Goal: Transaction & Acquisition: Purchase product/service

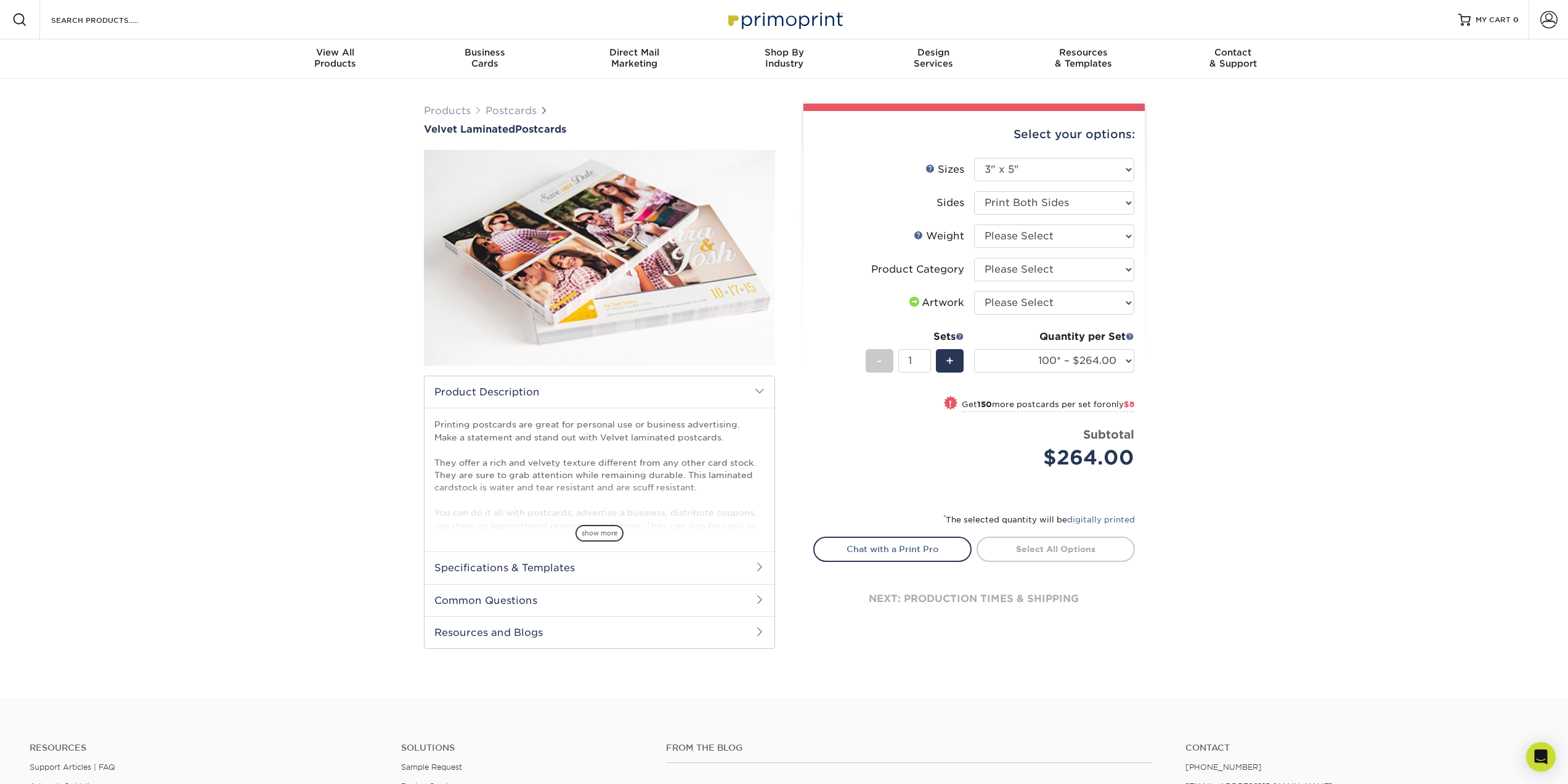
select select "3.00x5.00"
click at [1078, 246] on select "Please Select 16PT" at bounding box center [1054, 236] width 160 height 23
select select "16PT"
click at [975, 224] on select "Please Select 16PT" at bounding box center [1054, 236] width 160 height 23
select select "-1"
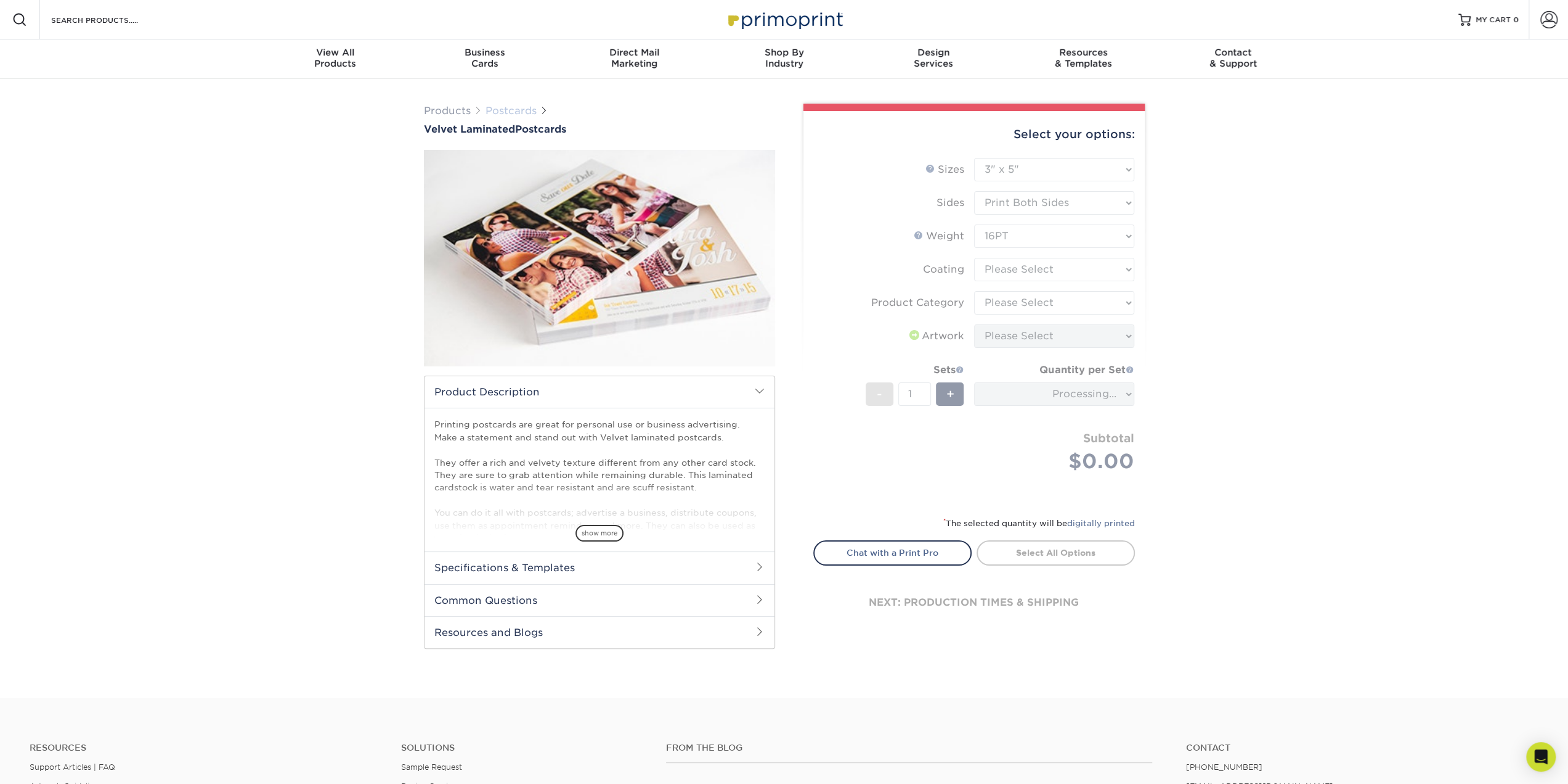
click at [488, 106] on link "Postcards" at bounding box center [511, 110] width 51 height 12
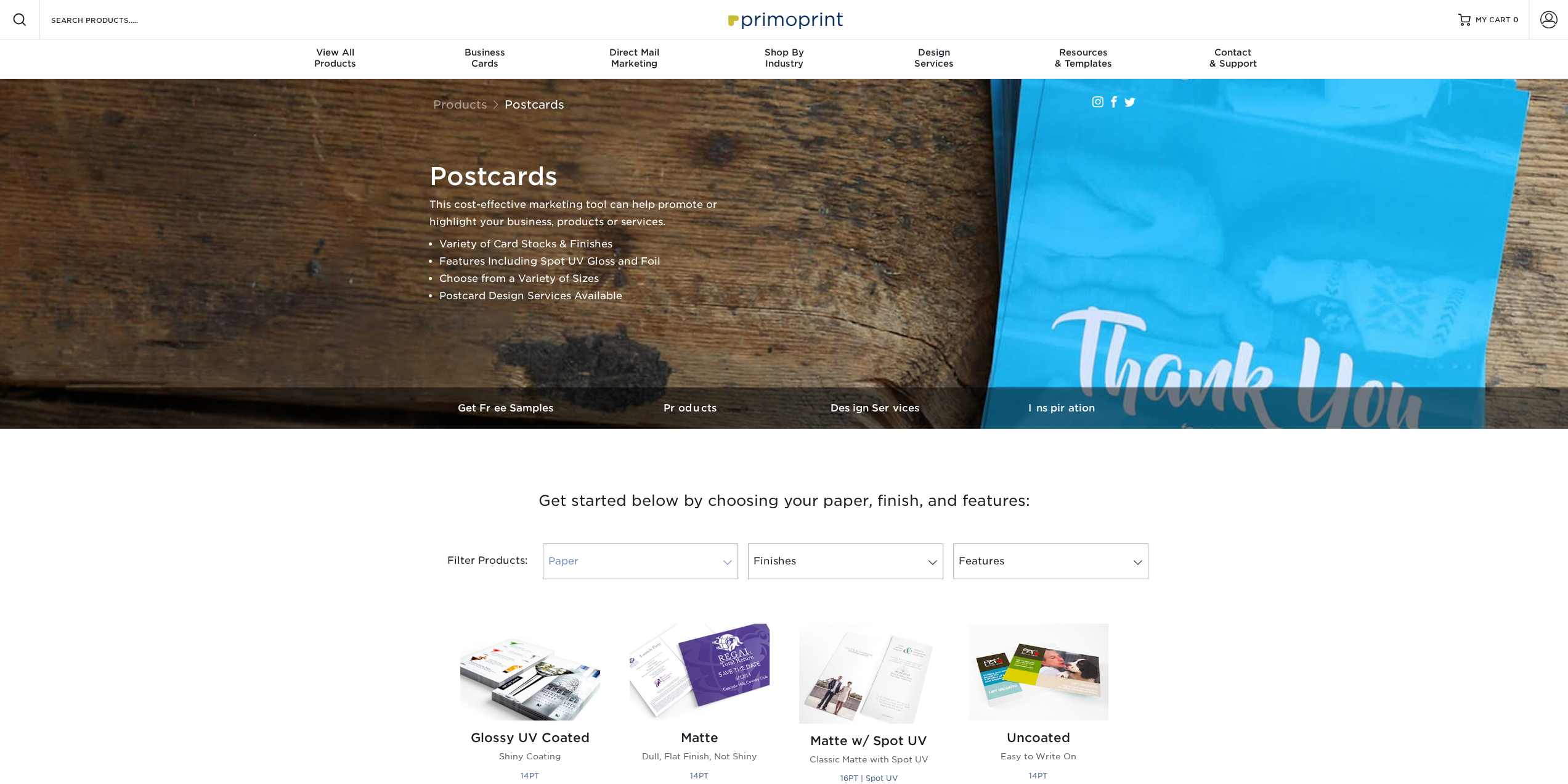
click at [660, 577] on link "Paper" at bounding box center [640, 561] width 195 height 36
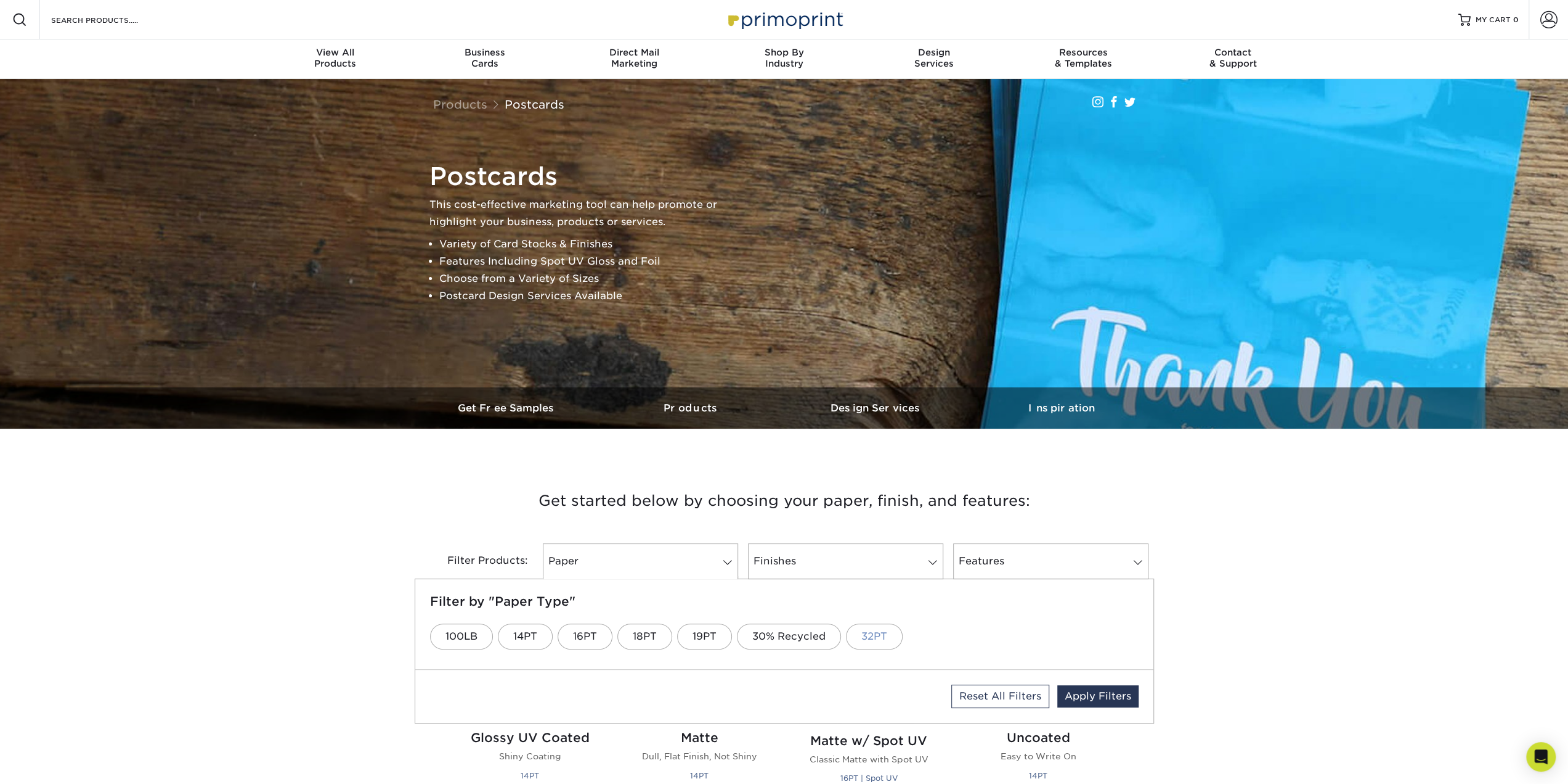
click at [865, 640] on link "32PT" at bounding box center [874, 636] width 57 height 26
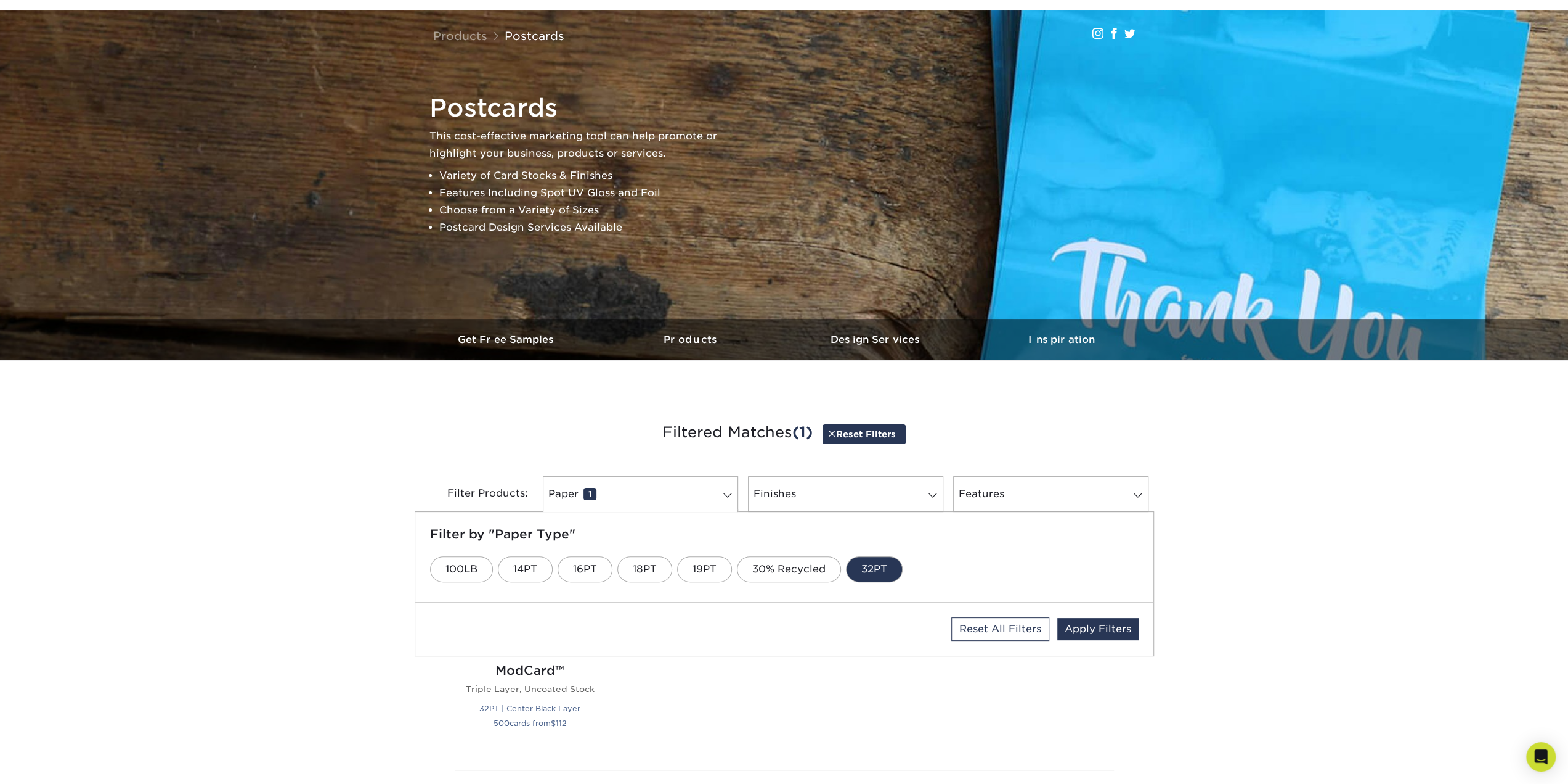
scroll to position [126, 0]
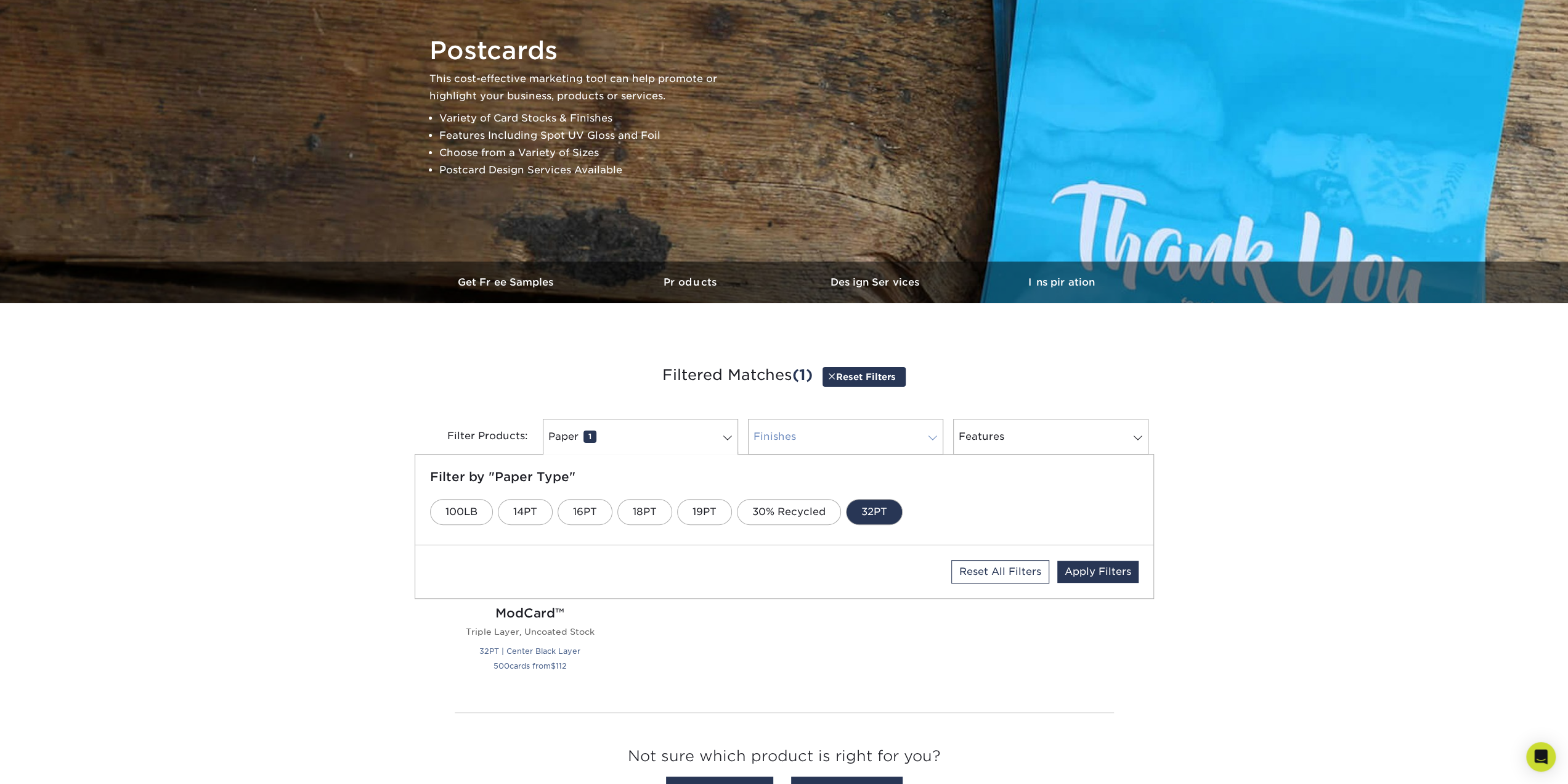
click at [804, 424] on link "Finishes 0" at bounding box center [846, 436] width 195 height 36
click at [680, 512] on link "Matte" at bounding box center [674, 512] width 61 height 26
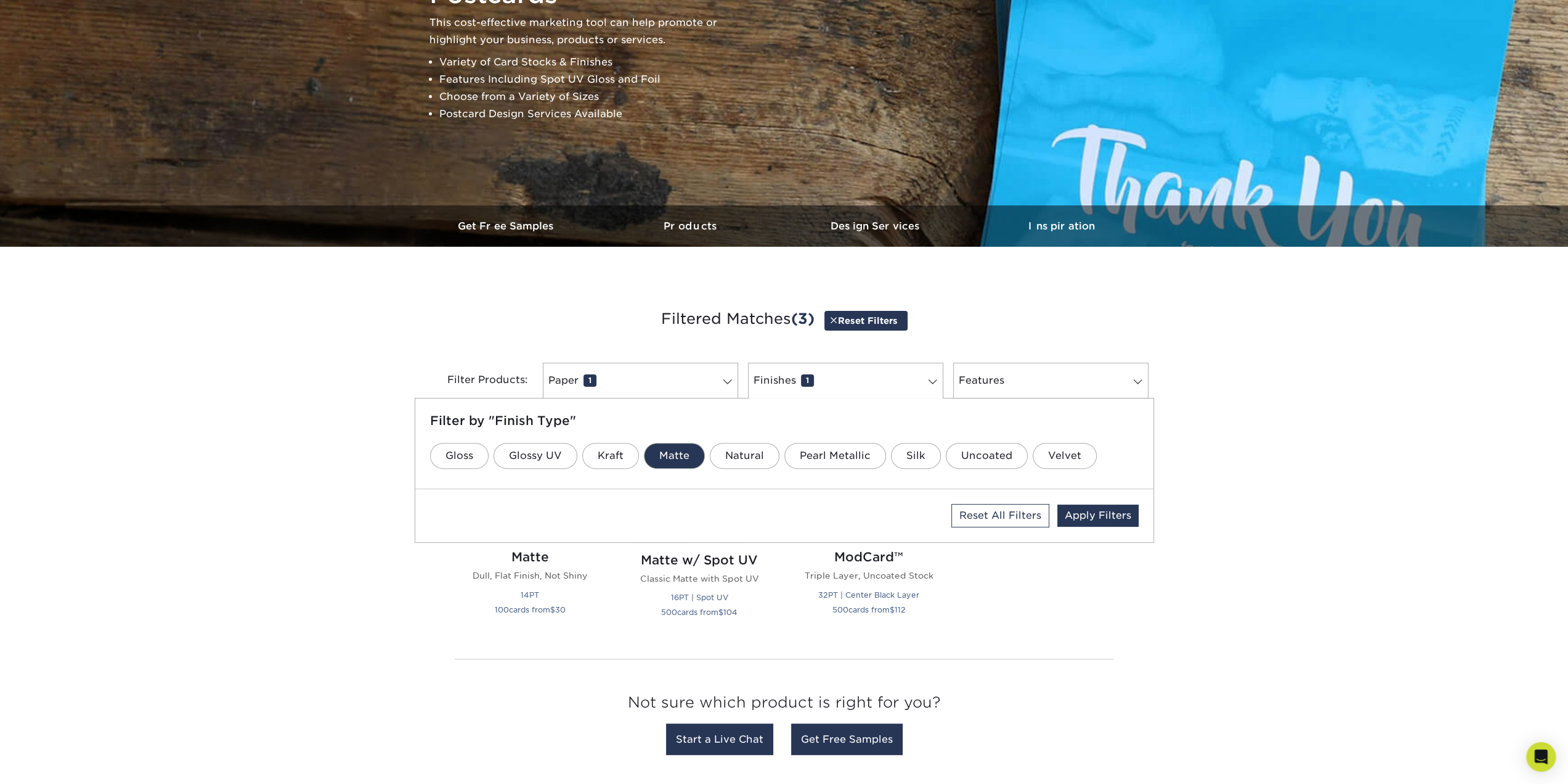
scroll to position [197, 0]
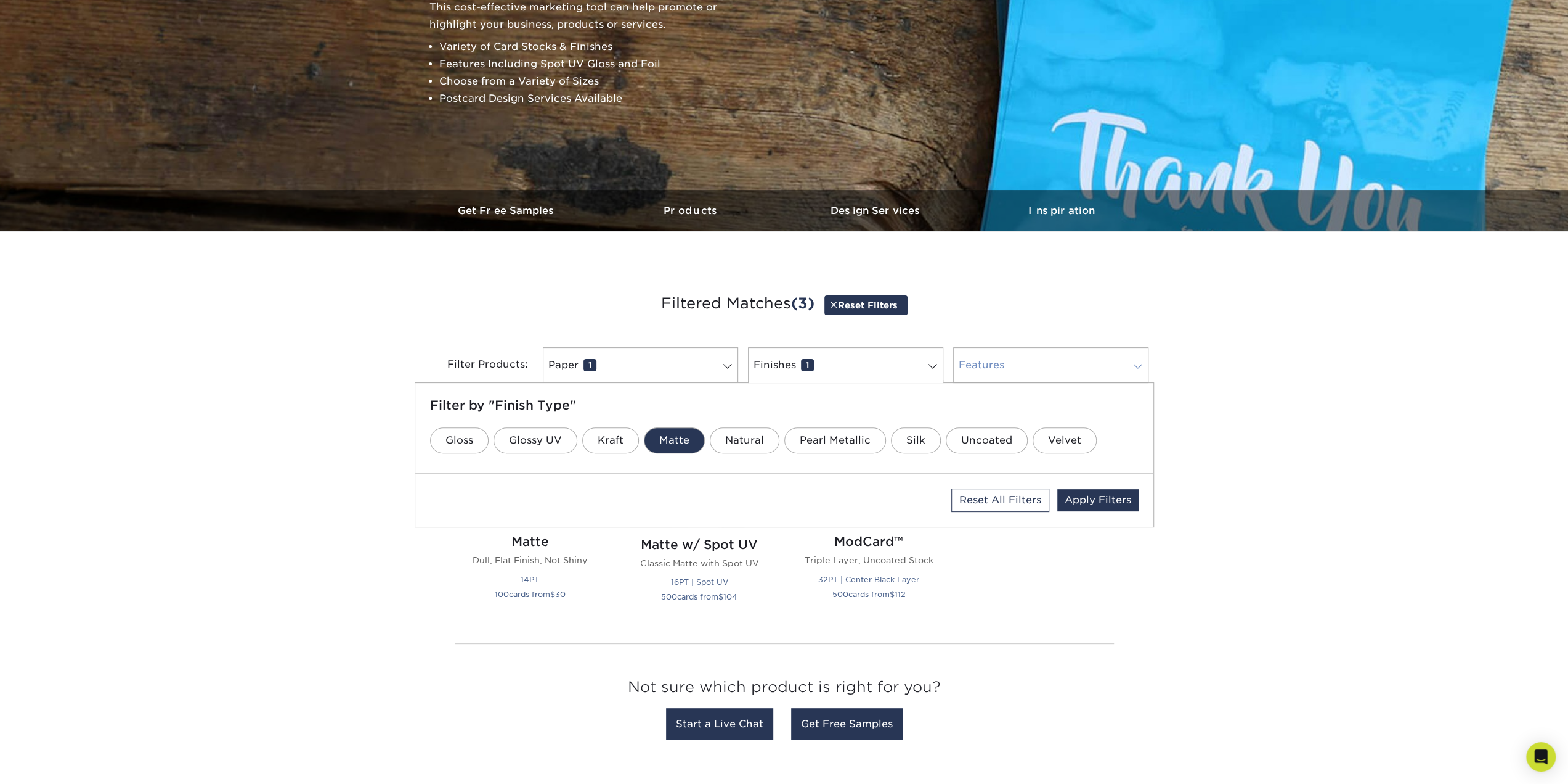
click at [1042, 365] on link "Features 0" at bounding box center [1051, 365] width 195 height 36
click at [1095, 496] on link "Apply Filters" at bounding box center [1097, 499] width 81 height 22
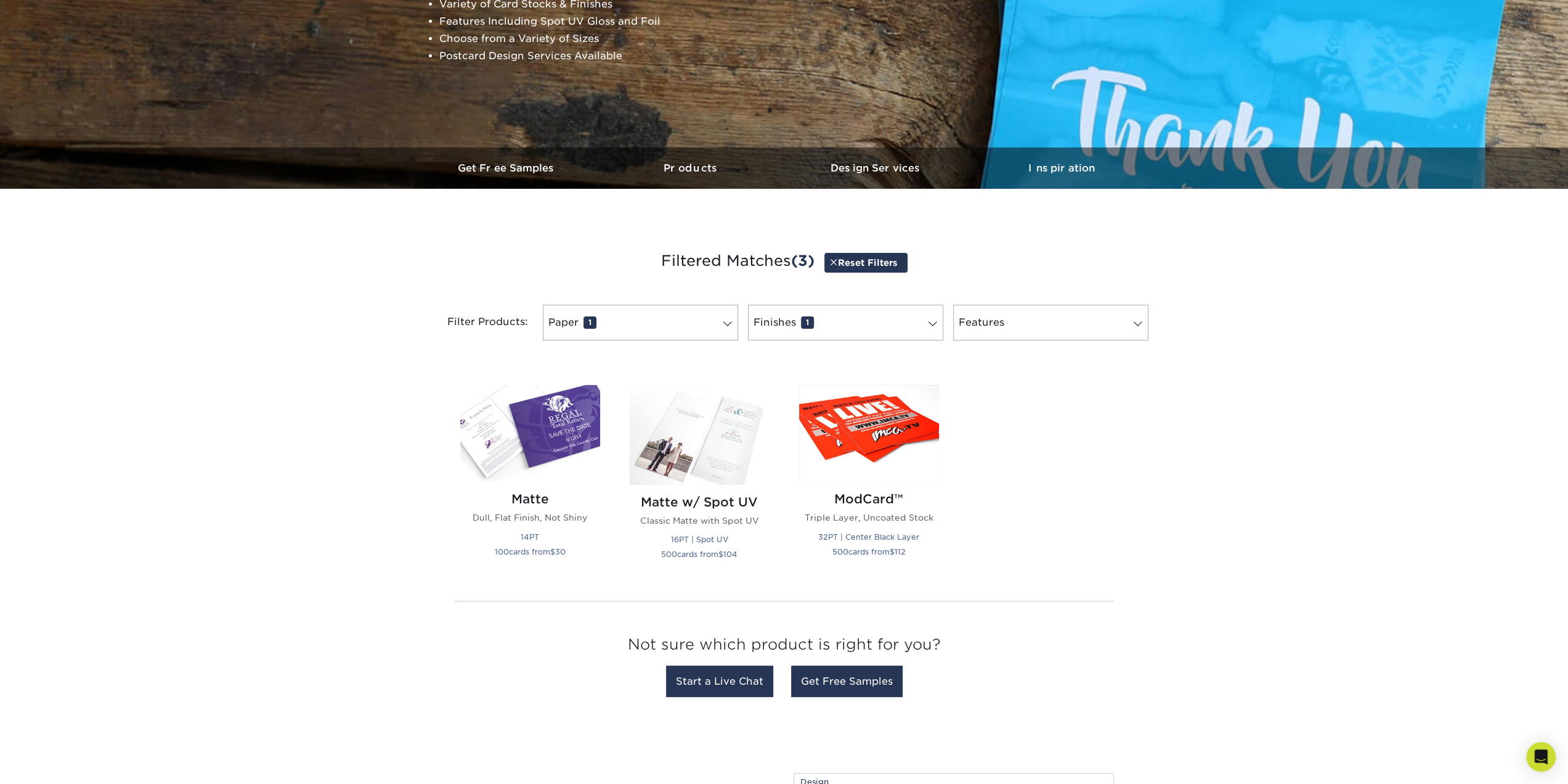
scroll to position [259, 0]
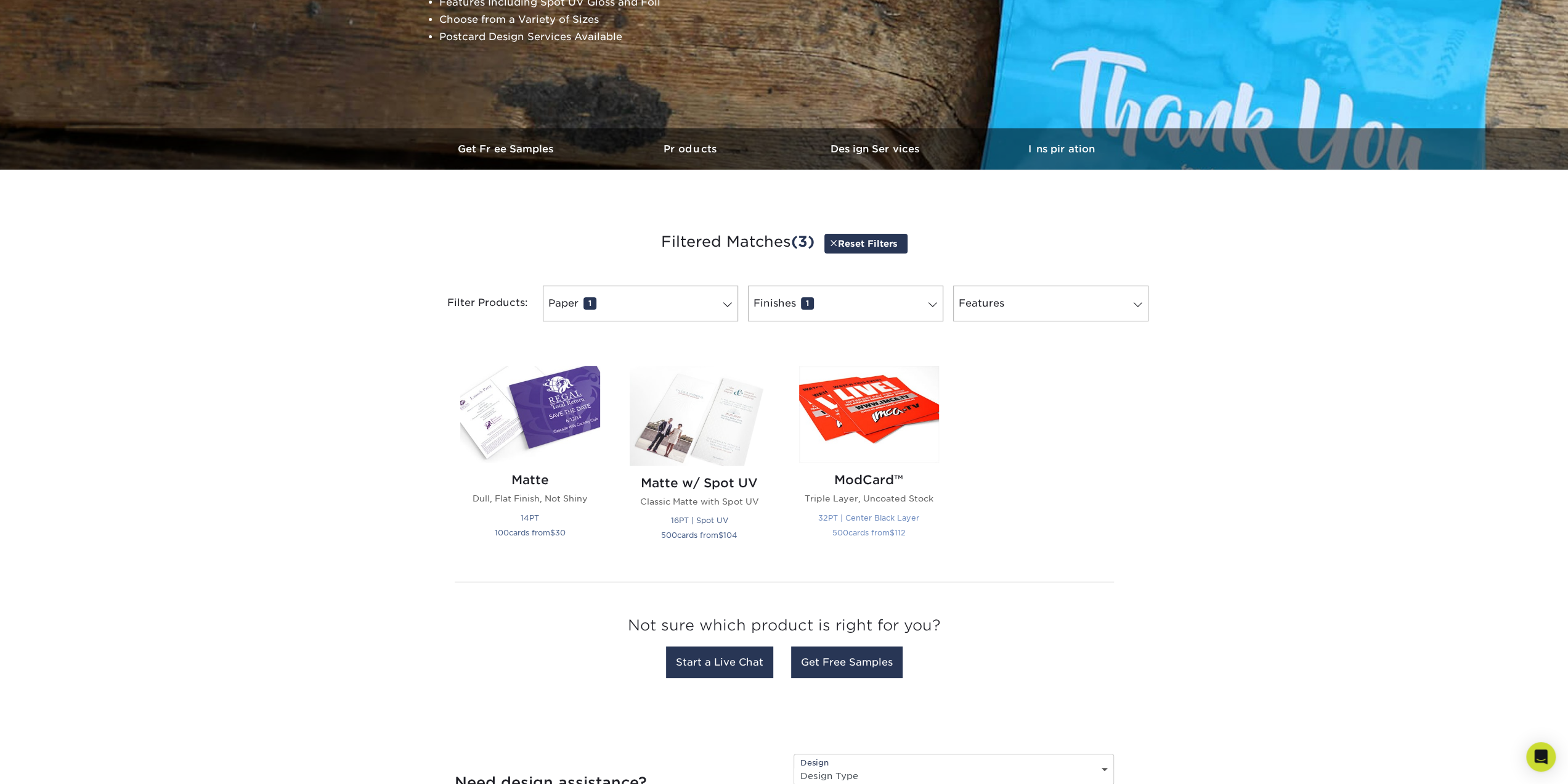
click at [924, 495] on p "Triple Layer, Uncoated Stock" at bounding box center [869, 498] width 140 height 13
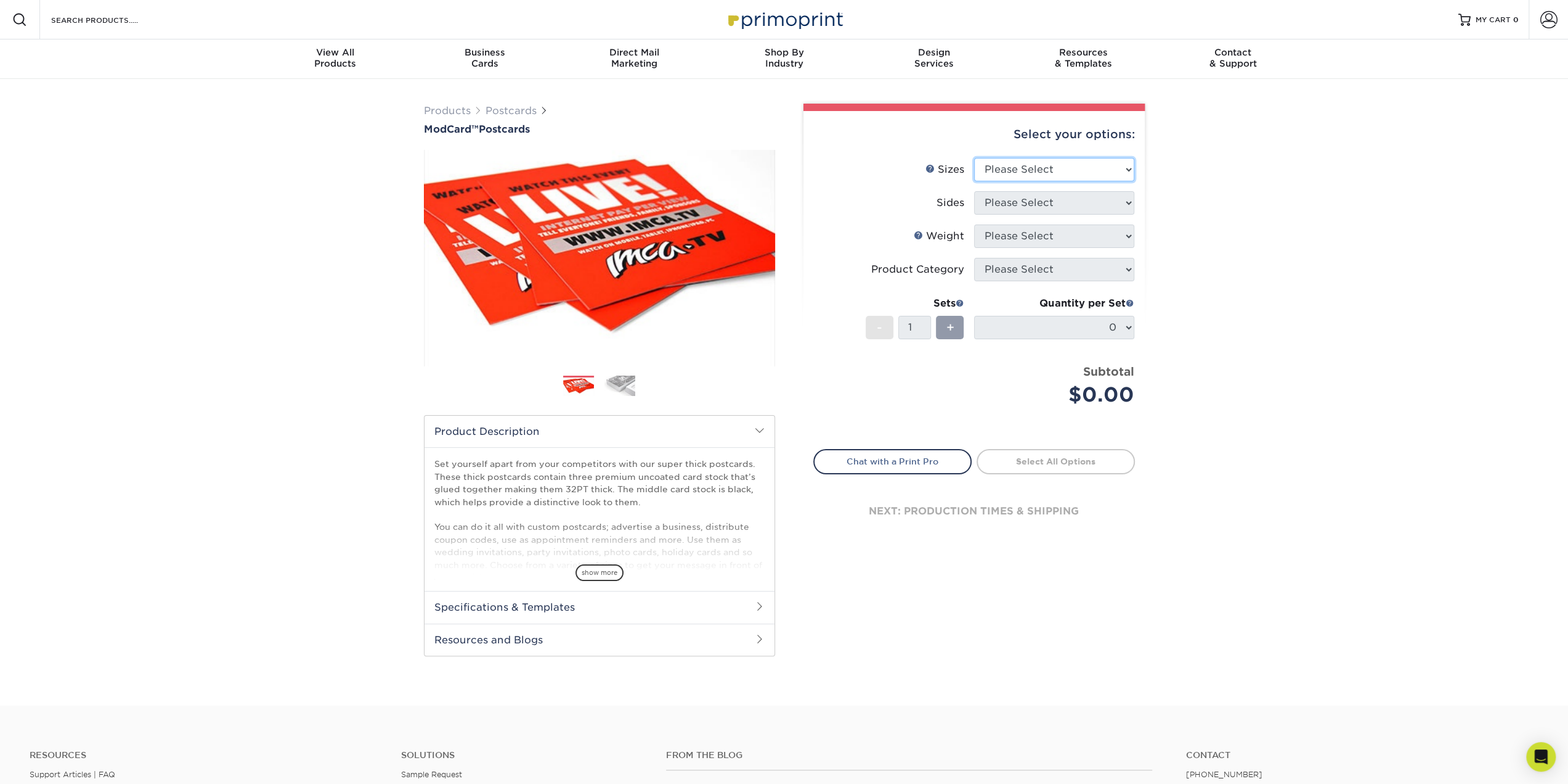
click at [1043, 172] on select "Please Select 2" x 4" 2" x 6" 2" x 8" 3.5" x 3.5" 3.5" x 4" 3.5" x 8.5" 3.67" x…" at bounding box center [1054, 170] width 160 height 23
select select "3.50x4.00"
click at [975, 158] on select "Please Select 2" x 4" 2" x 6" 2" x 8" 3.5" x 3.5" 3.5" x 4" 3.5" x 8.5" 3.67" x…" at bounding box center [1054, 170] width 160 height 23
click at [1045, 195] on select "Please Select Print Both Sides Print Front Only" at bounding box center [1054, 203] width 160 height 23
select select "13abbda7-1d64-4f25-8bb2-c179b224825d"
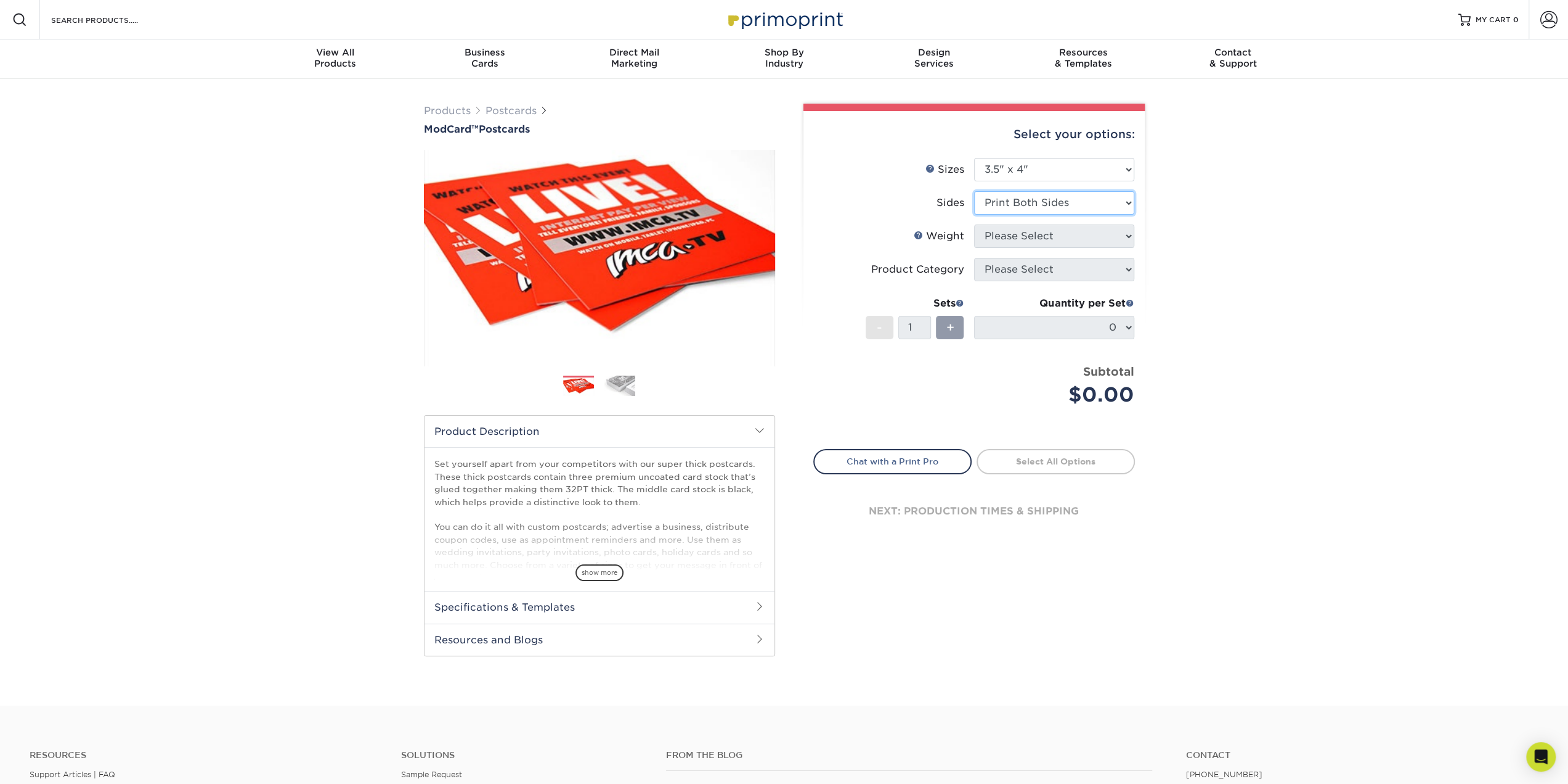
click at [975, 191] on select "Please Select Print Both Sides Print Front Only" at bounding box center [1054, 203] width 160 height 23
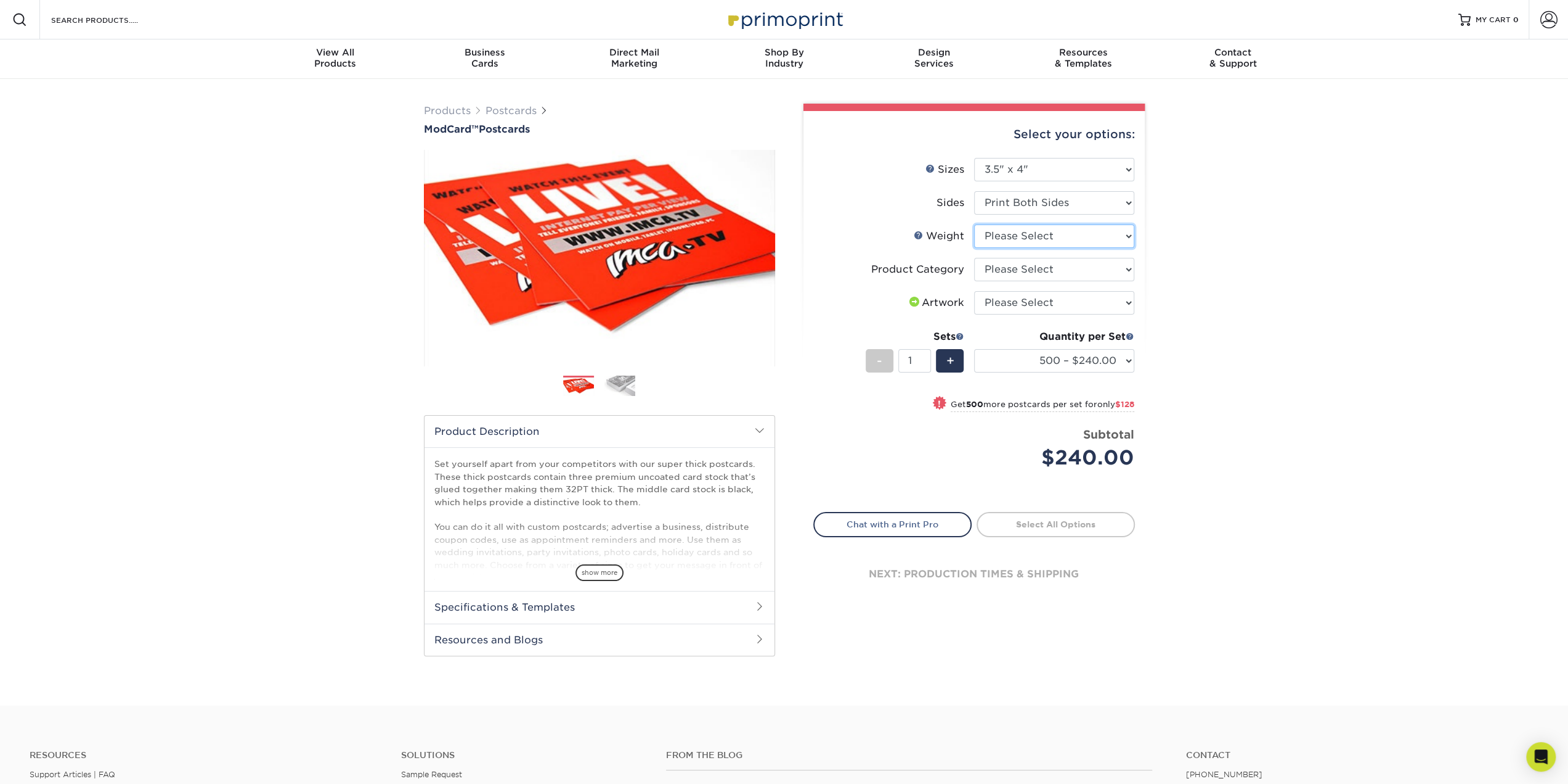
click at [1076, 236] on select "Please Select 32PTUCBLK" at bounding box center [1054, 236] width 160 height 23
select select "32PTUCBLK"
click at [975, 224] on select "Please Select 32PTUCBLK" at bounding box center [1054, 236] width 160 height 23
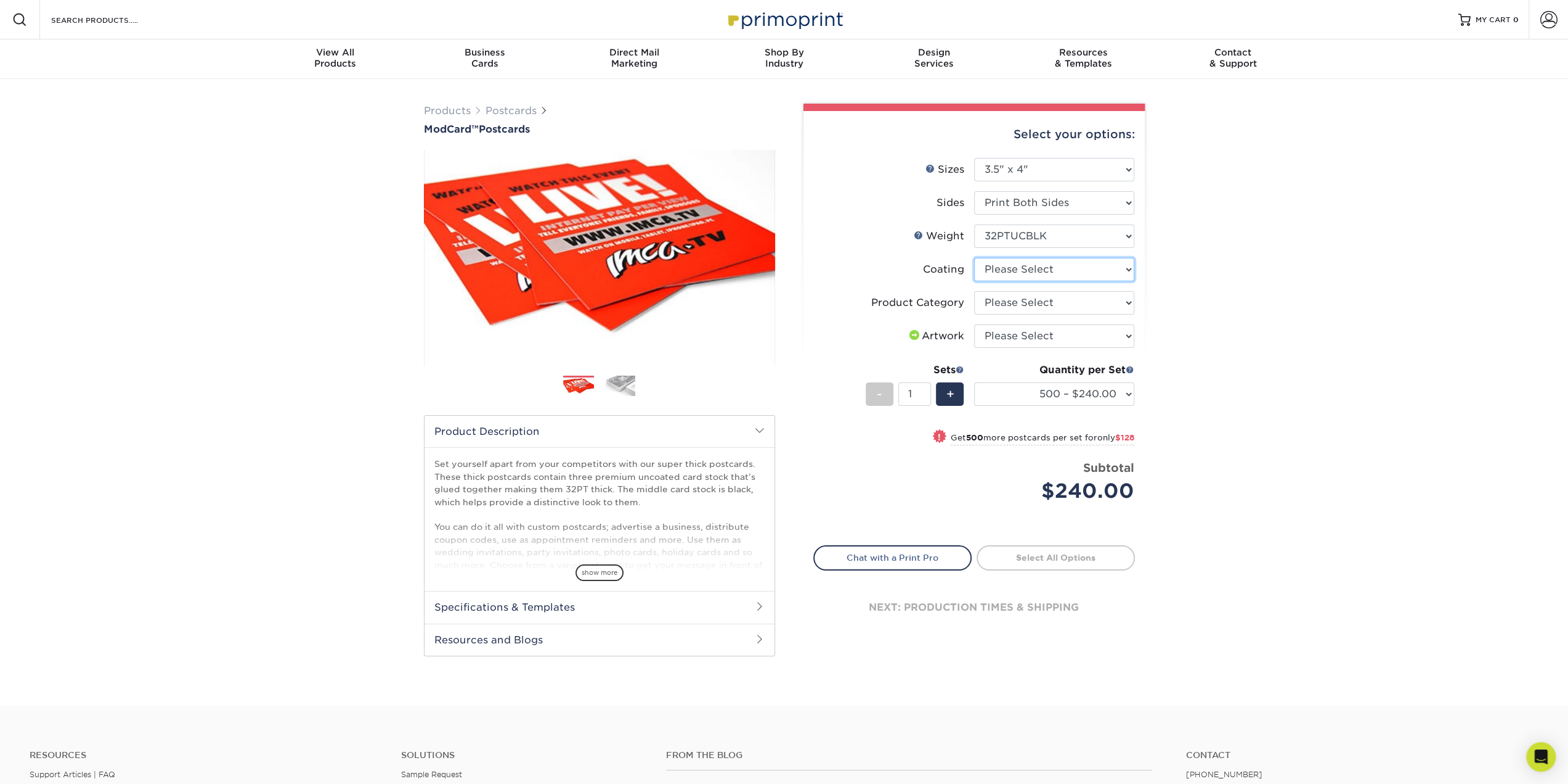
click at [1045, 276] on select at bounding box center [1054, 269] width 160 height 23
select select "3e7618de-abca-4bda-9f97-8b9129e913d8"
click at [975, 257] on select at bounding box center [1054, 269] width 160 height 23
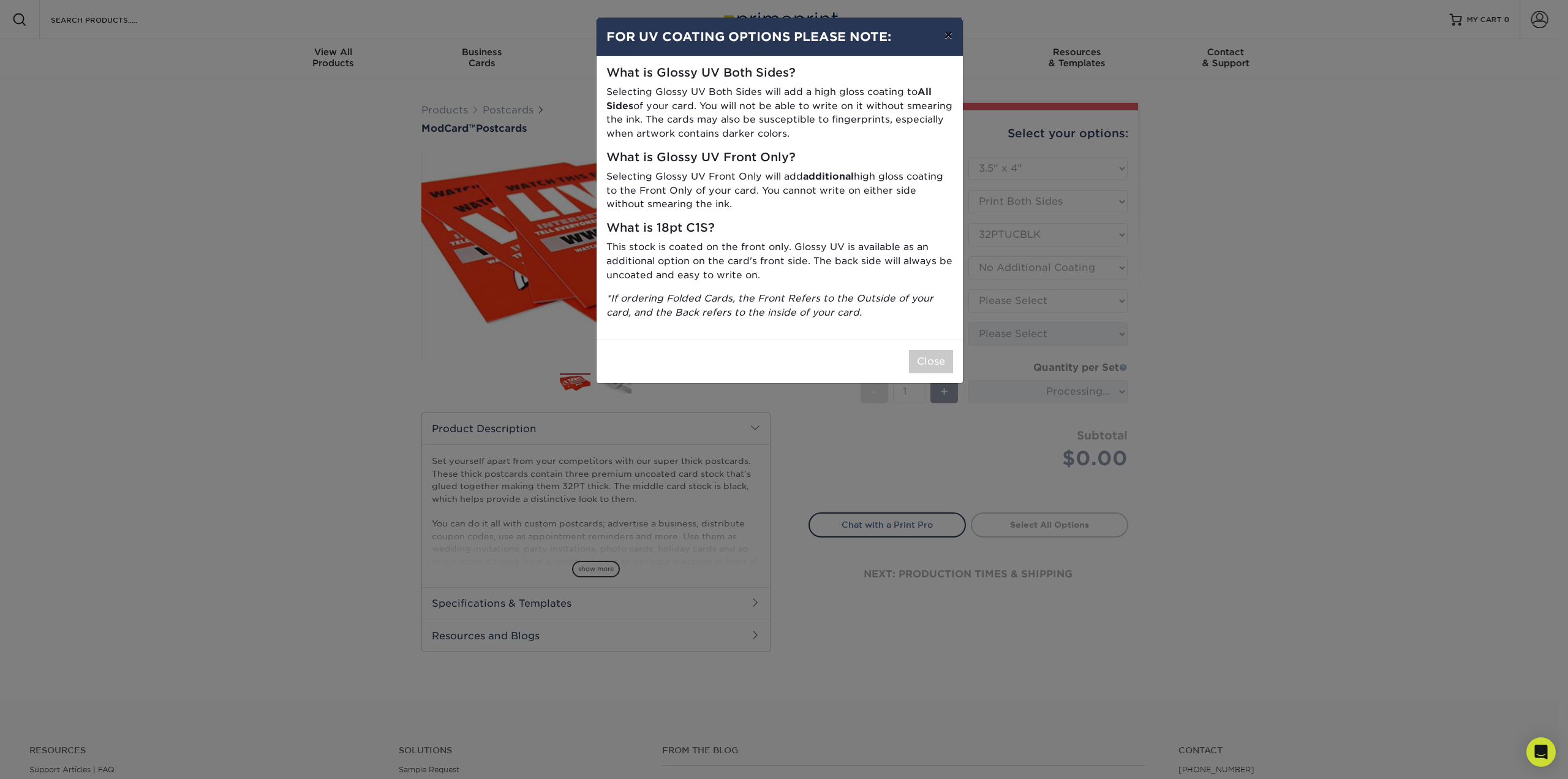
click at [949, 36] on button "×" at bounding box center [947, 34] width 28 height 34
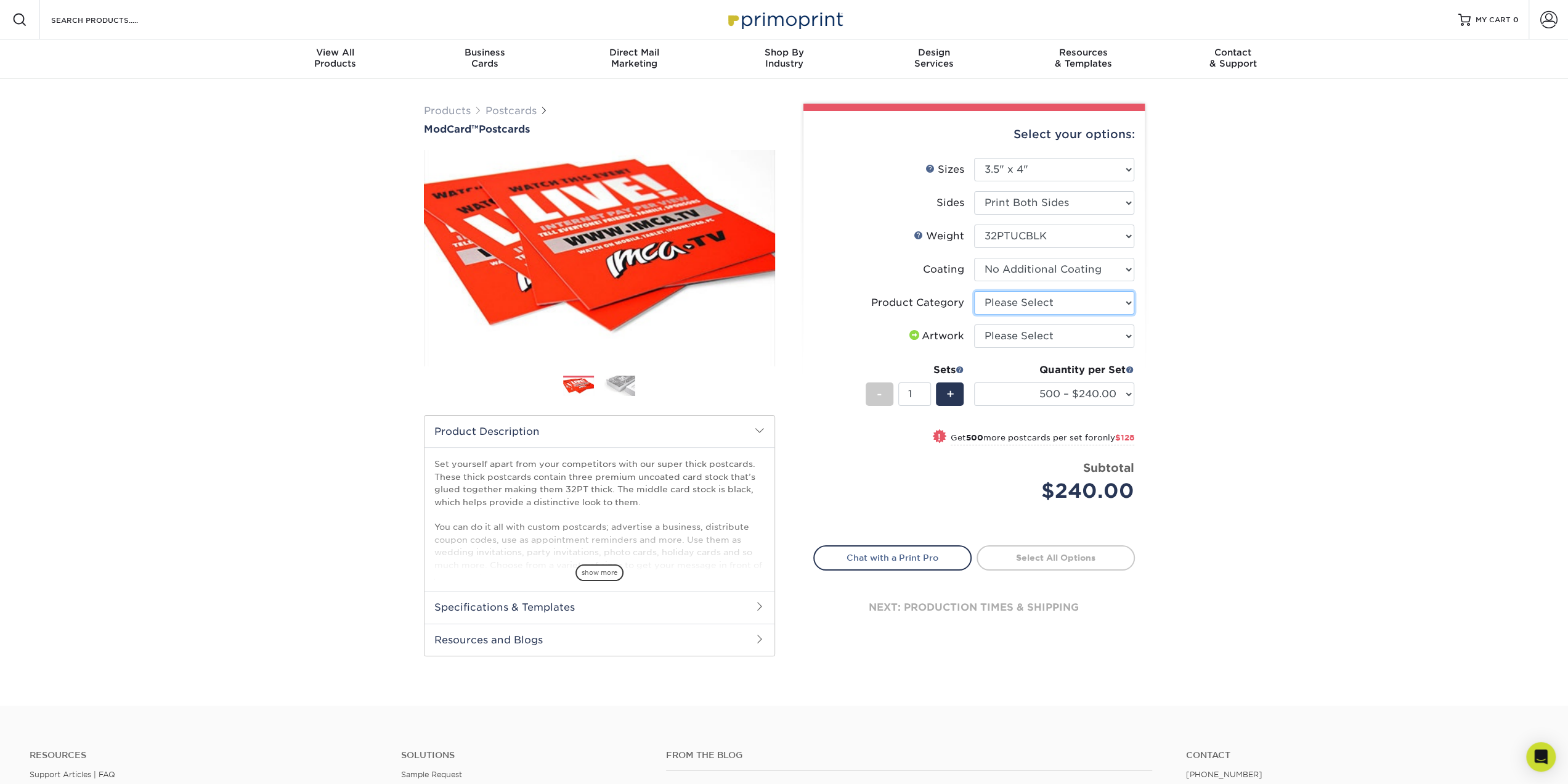
click at [1052, 313] on select "Please Select Postcards" at bounding box center [1054, 302] width 160 height 23
select select "9b7272e0-d6c8-4c3c-8e97-d3a1bcdab858"
click at [975, 291] on select "Please Select Postcards" at bounding box center [1054, 302] width 160 height 23
click at [1037, 337] on select "Please Select I will upload files I need a design - $150" at bounding box center [1054, 336] width 160 height 23
select select "upload"
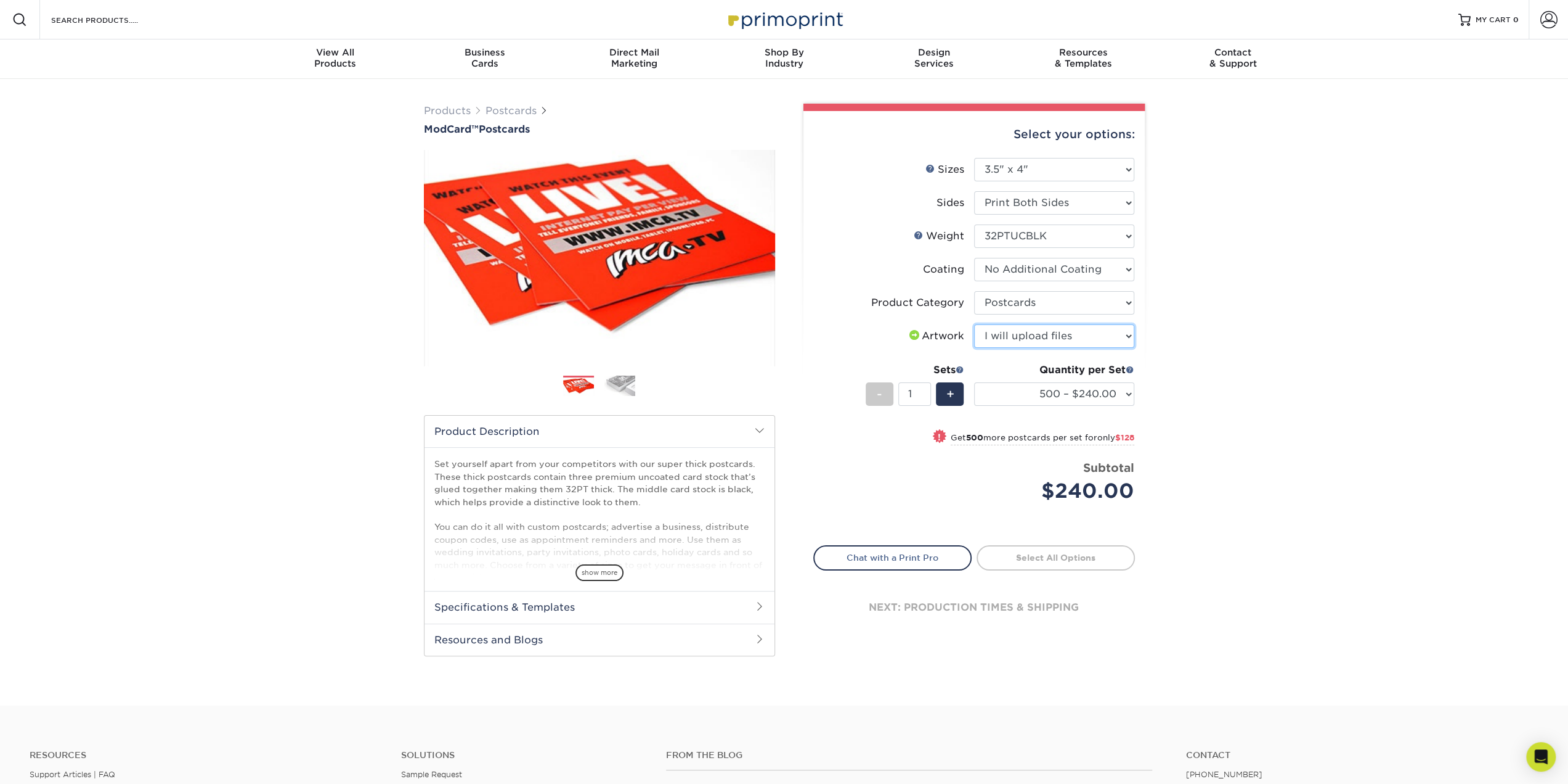
click at [975, 325] on select "Please Select I will upload files I need a design - $150" at bounding box center [1054, 336] width 160 height 23
click at [1182, 412] on div "Products Postcards ModCard™ Postcards $" at bounding box center [784, 392] width 1568 height 626
click at [502, 105] on link "Postcards" at bounding box center [511, 110] width 51 height 12
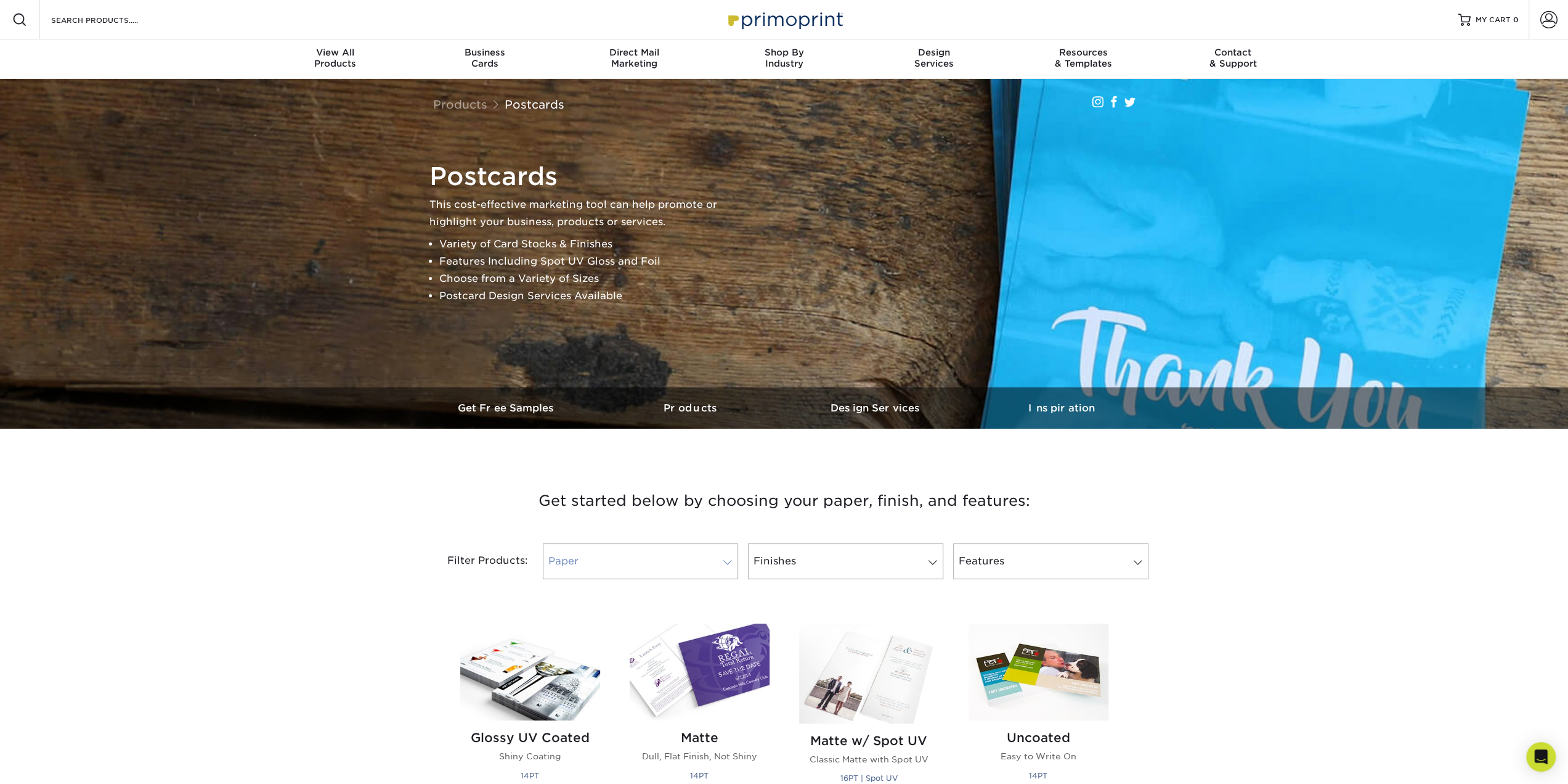
click at [653, 557] on link "Paper" at bounding box center [640, 561] width 195 height 36
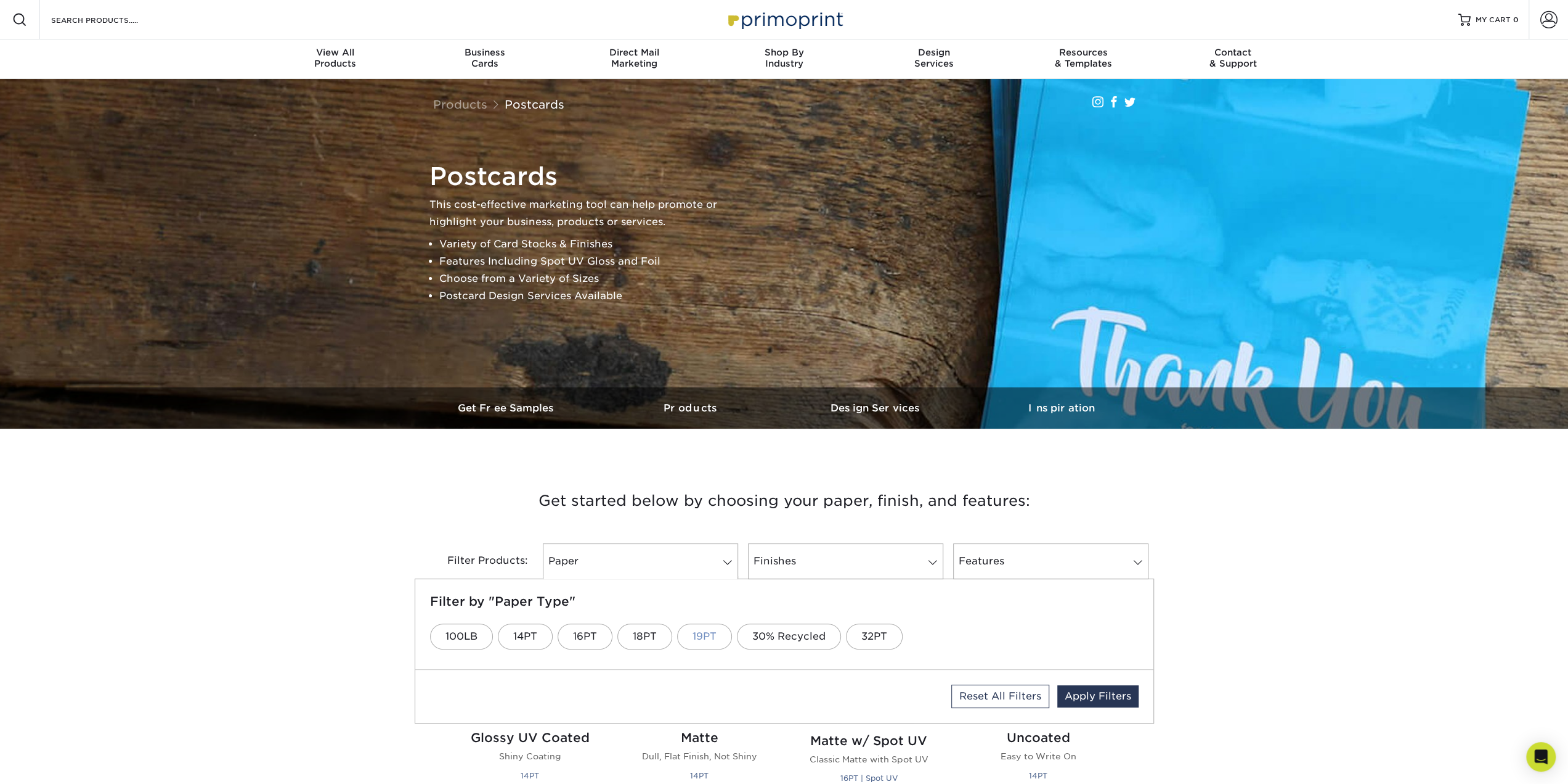
click at [701, 645] on link "19PT" at bounding box center [705, 636] width 55 height 26
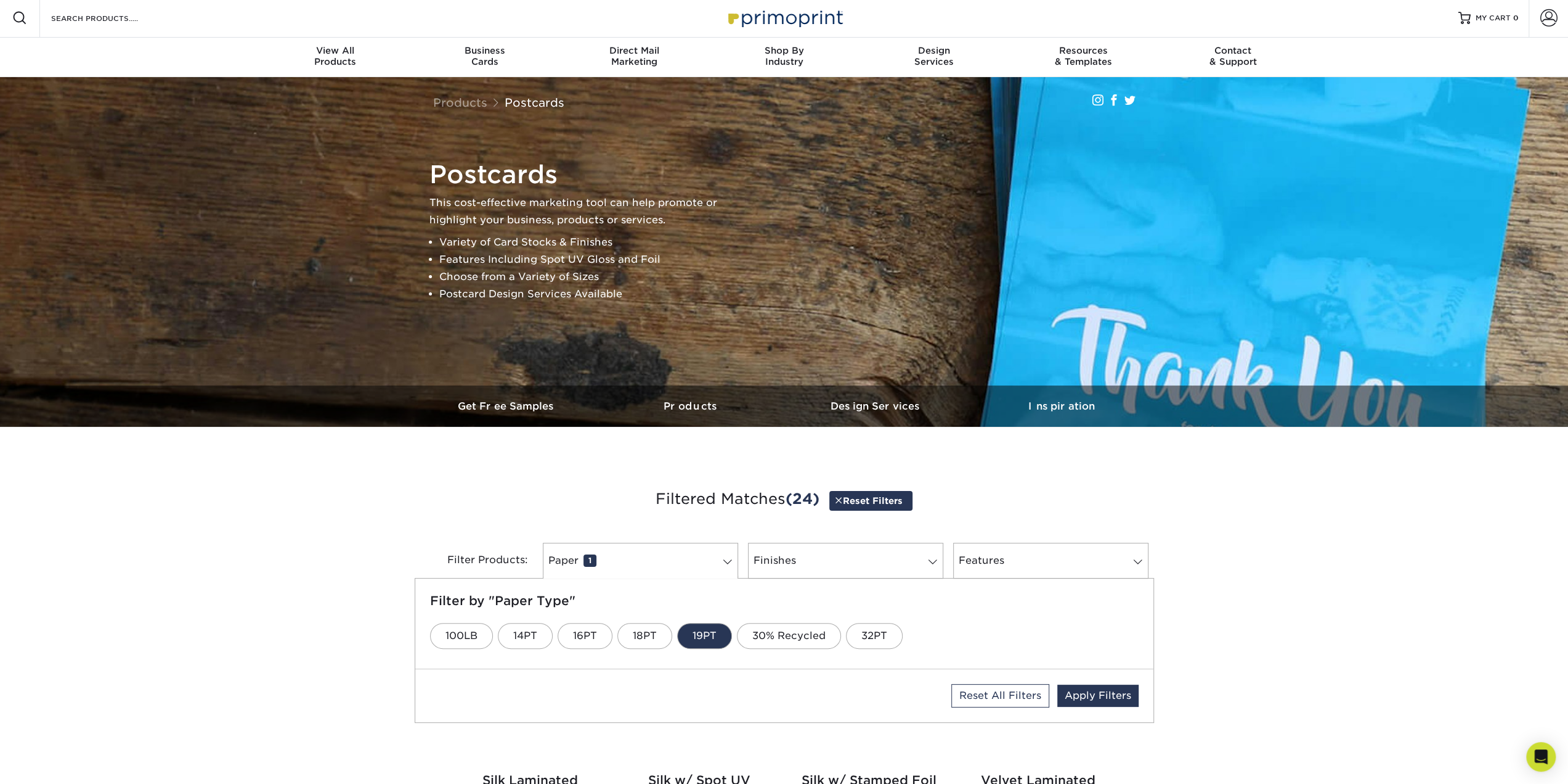
scroll to position [3, 0]
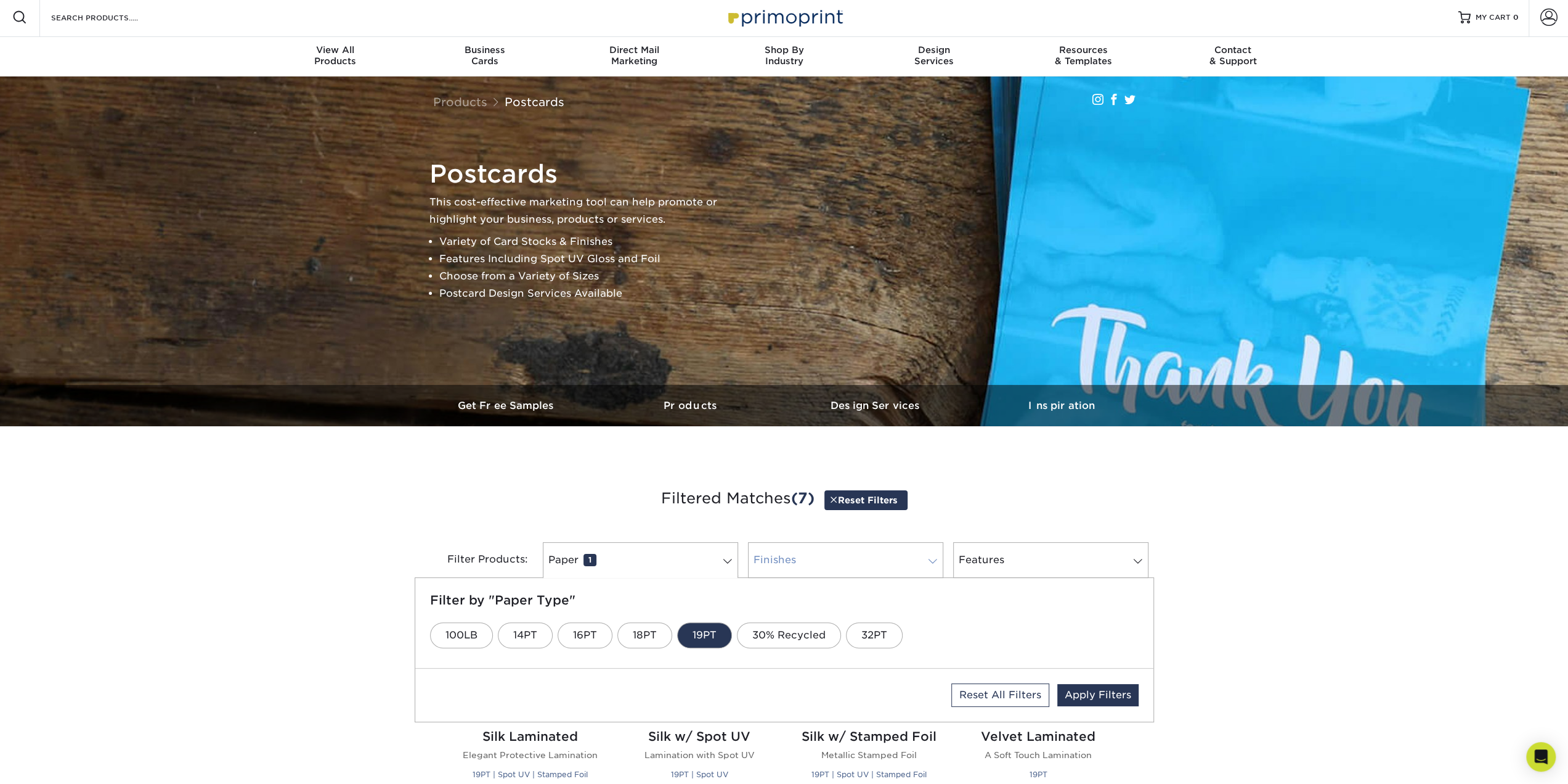
click at [816, 567] on link "Finishes 0" at bounding box center [846, 560] width 195 height 36
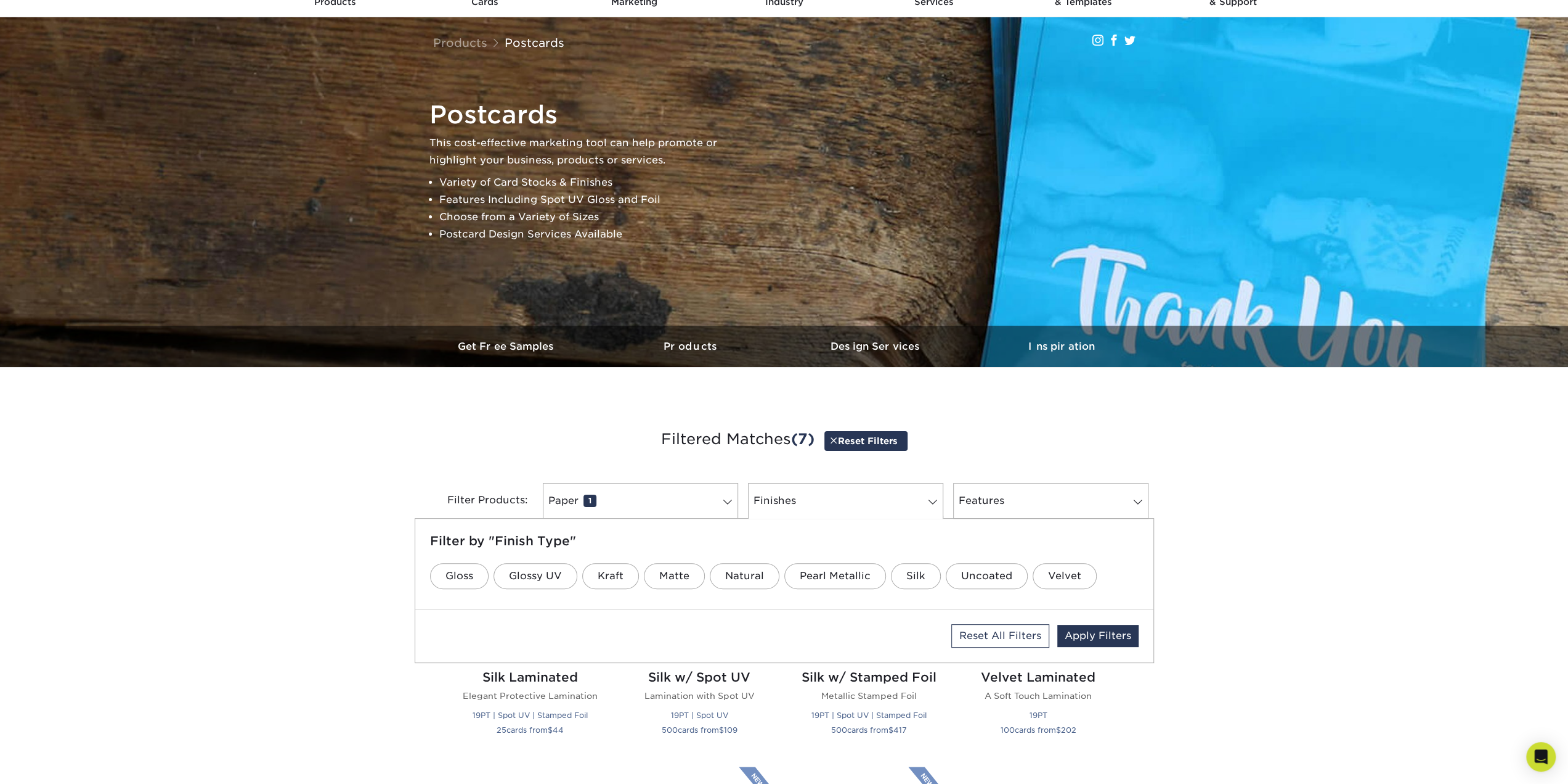
scroll to position [64, 0]
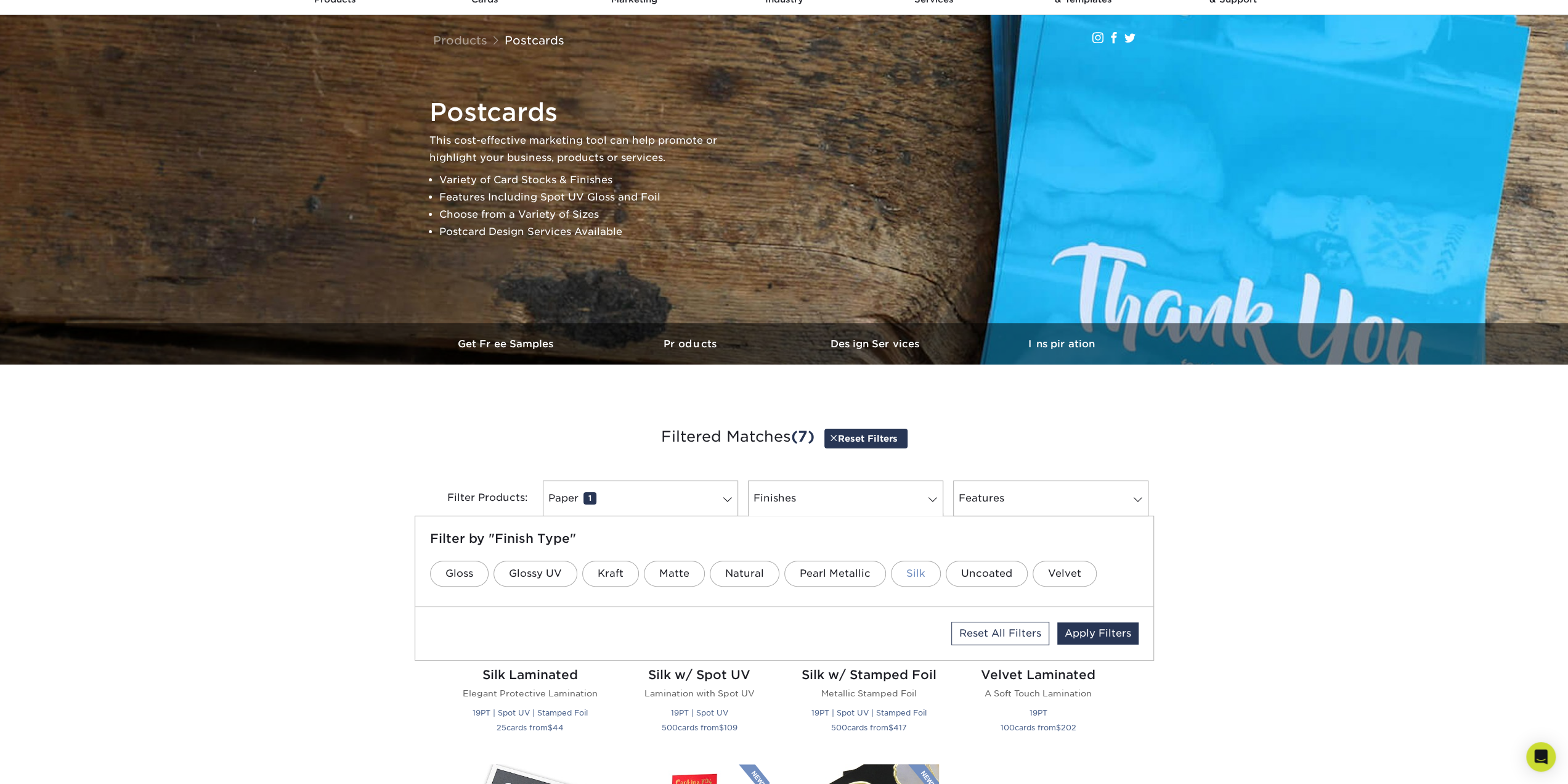
click at [903, 577] on link "Silk" at bounding box center [915, 573] width 50 height 26
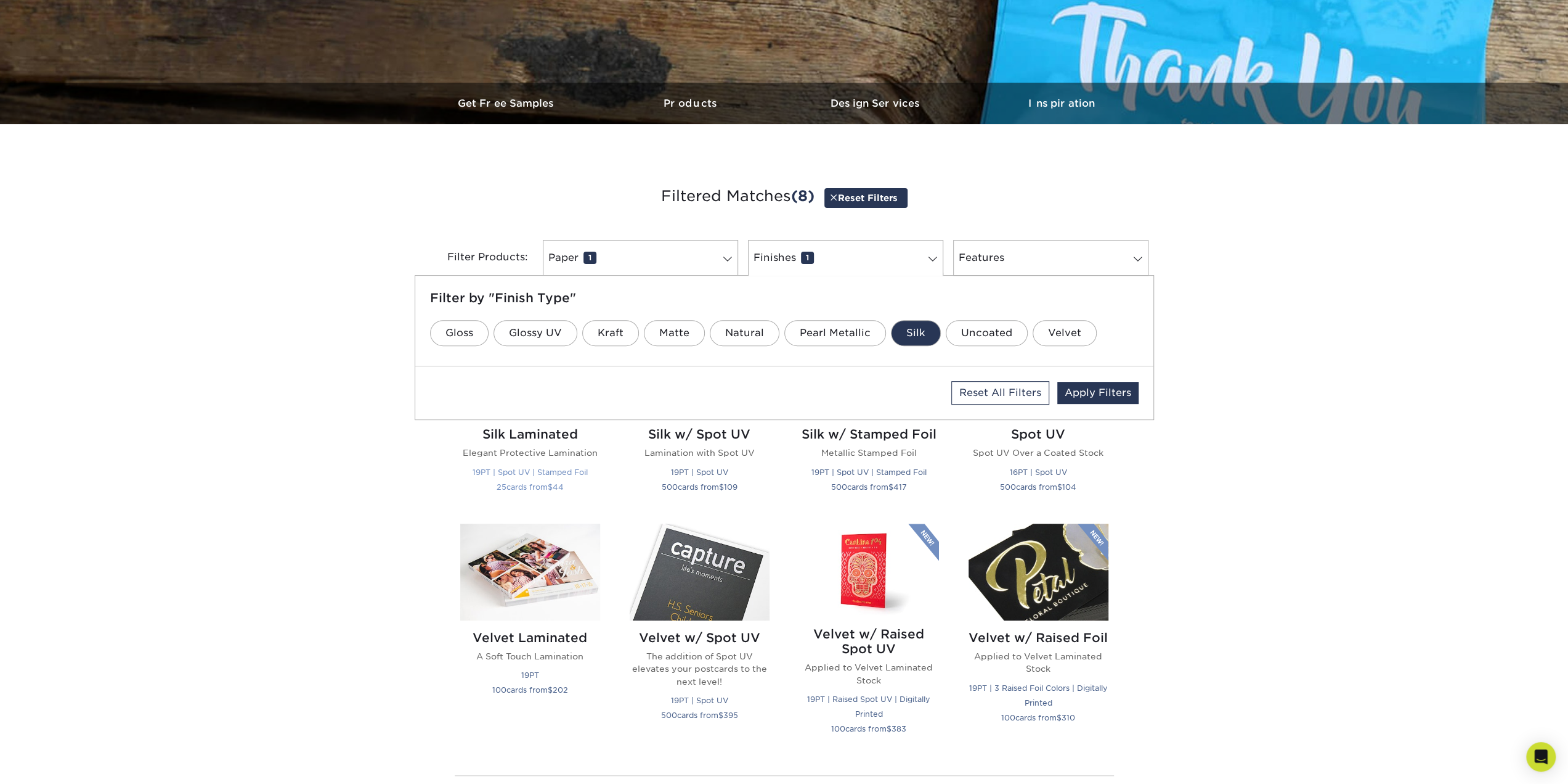
scroll to position [321, 0]
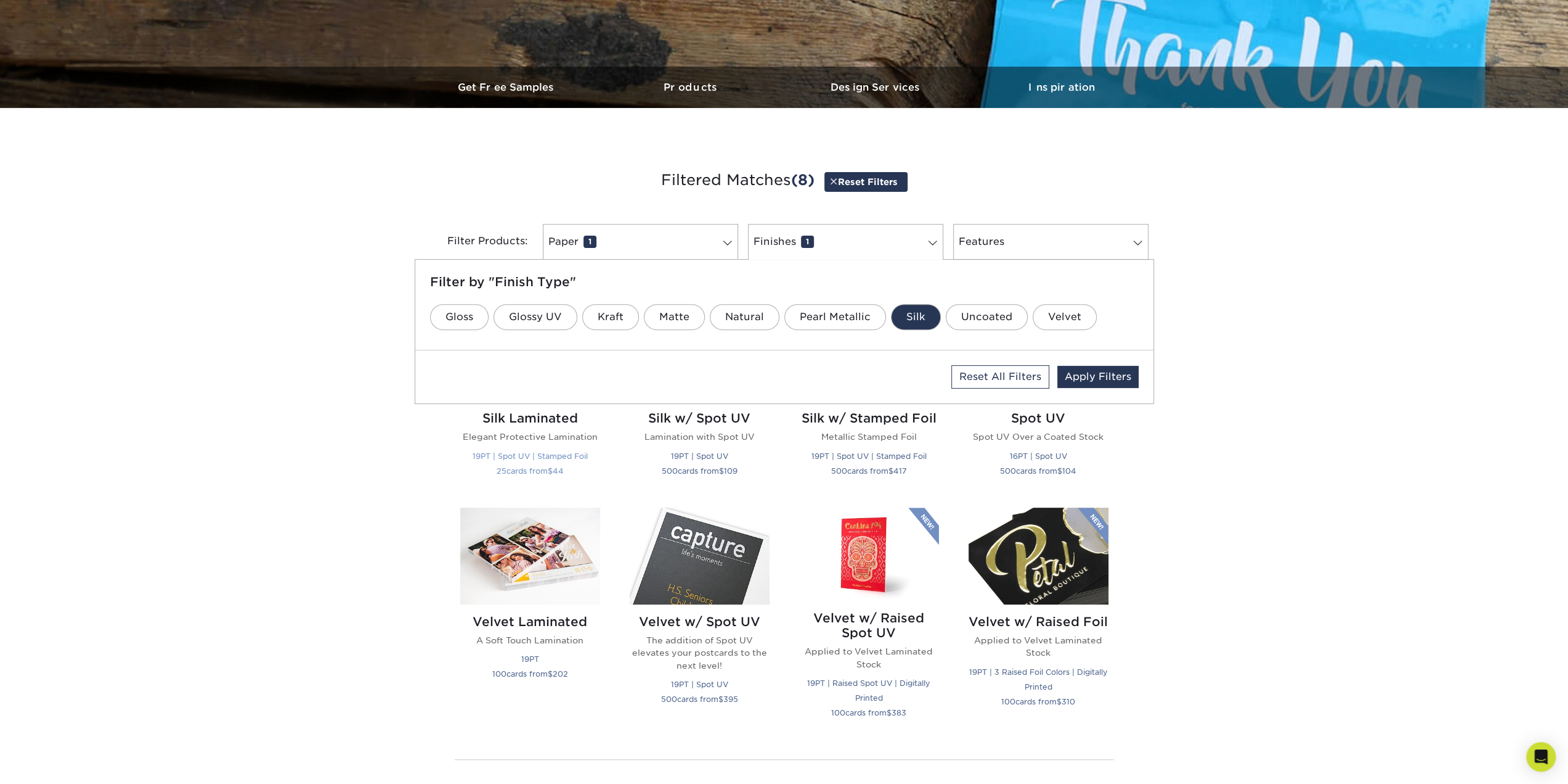
click at [555, 412] on h2 "Silk Laminated" at bounding box center [530, 417] width 140 height 15
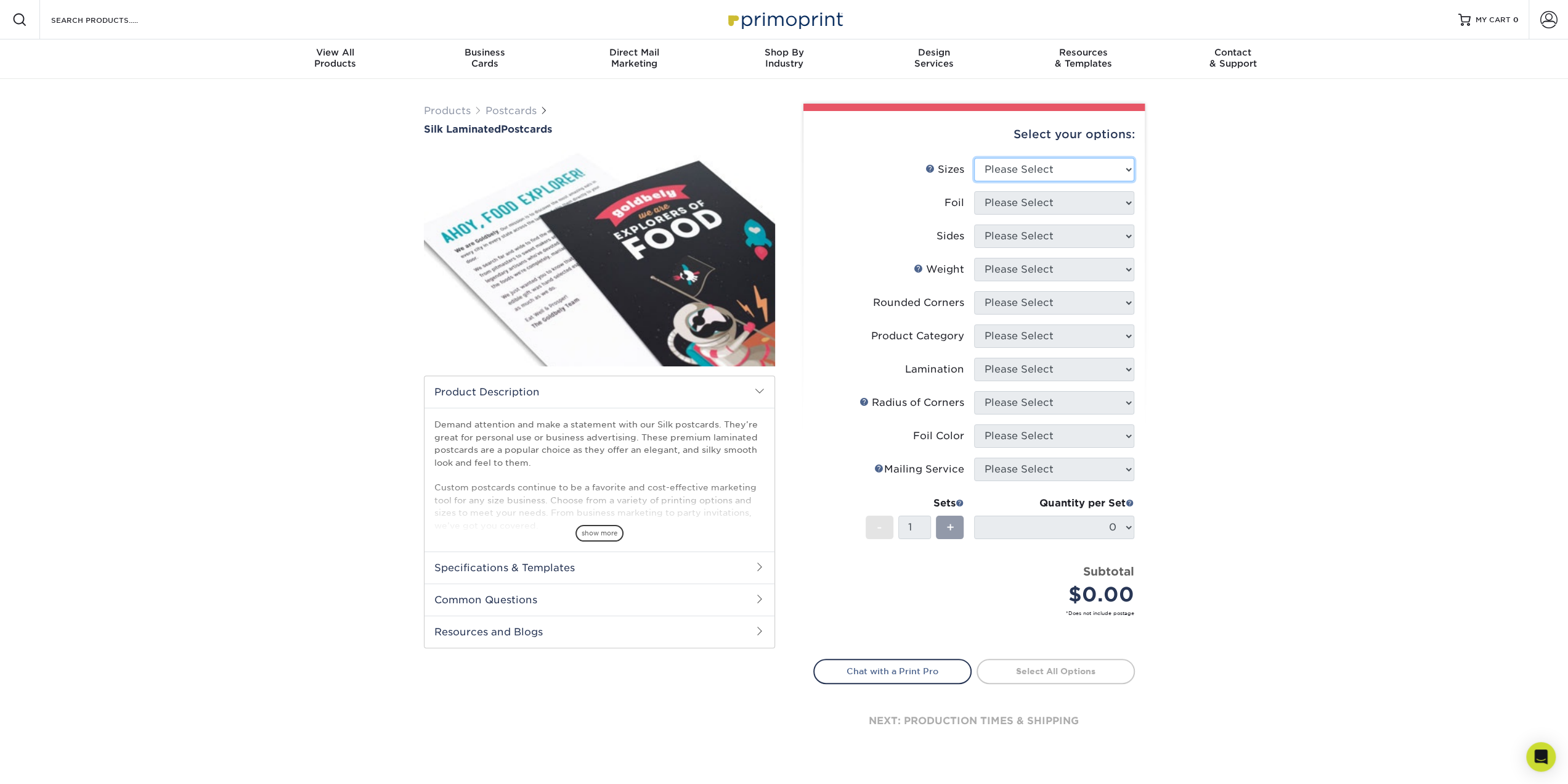
click at [1025, 175] on select "Please Select 2" x 4" 2" x 6" 2" x 8" 3" x 5" 3.5" x 3.5" 3.5" x 4" 3.5" x 8.5"…" at bounding box center [1054, 170] width 160 height 23
select select "3.00x5.00"
click at [975, 158] on select "Please Select 2" x 4" 2" x 6" 2" x 8" 3" x 5" 3.5" x 3.5" 3.5" x 4" 3.5" x 8.5"…" at bounding box center [1054, 170] width 160 height 23
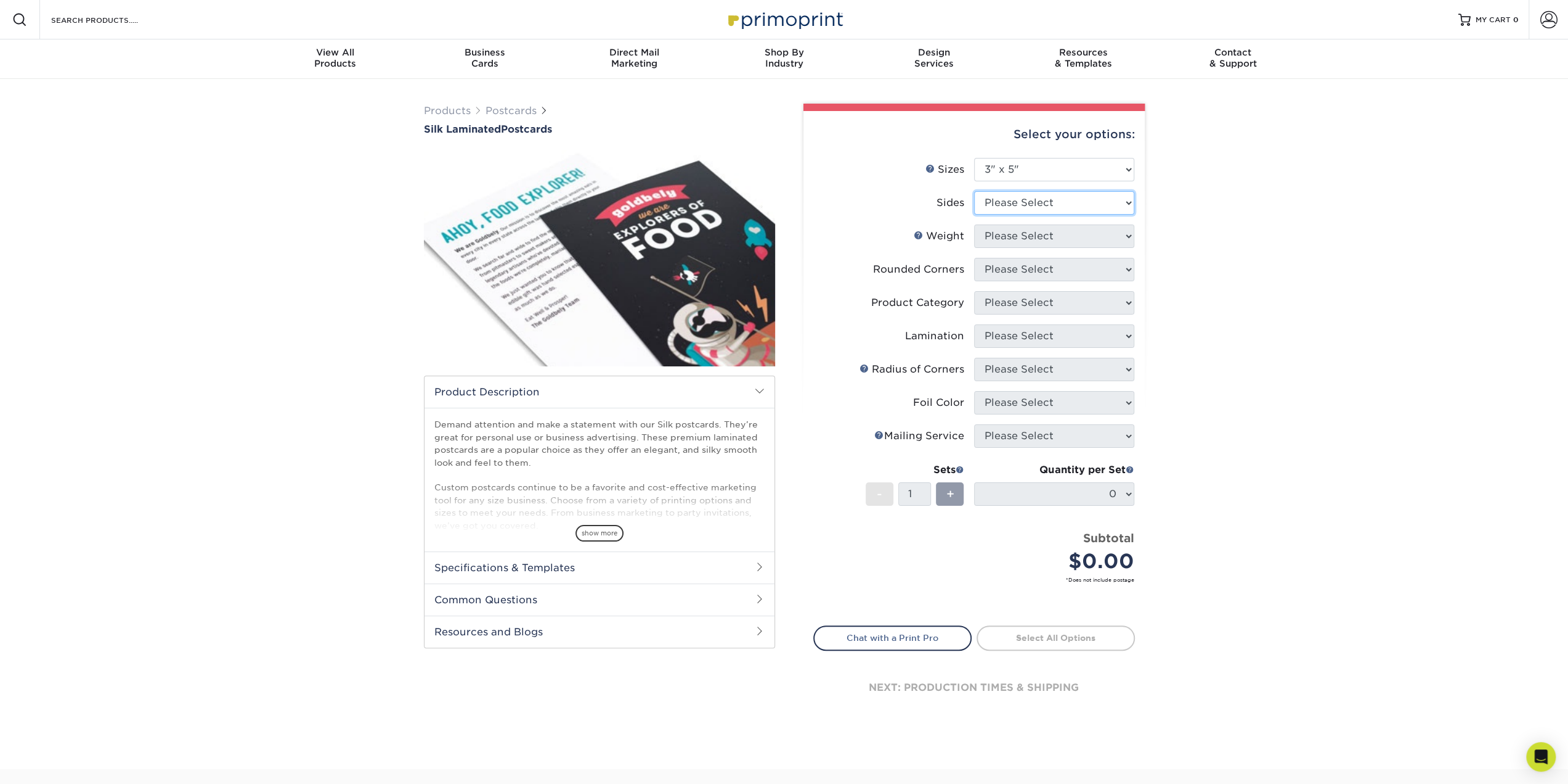
click at [1042, 207] on select "Please Select Print Both Sides - Foil Both Sides Print Both Sides - Foil Front …" at bounding box center [1054, 203] width 160 height 23
click at [1262, 273] on div "Products Postcards Silk Laminated Postcards $" at bounding box center [784, 424] width 1568 height 690
click at [1033, 199] on select "Please Select Print Both Sides - Foil Both Sides Print Both Sides - Foil Front …" at bounding box center [1054, 203] width 160 height 23
select select "34527644-b4fd-4ffb-9092-1318eefcd9d9"
click at [975, 191] on select "Please Select Print Both Sides - Foil Both Sides Print Both Sides - Foil Front …" at bounding box center [1054, 203] width 160 height 23
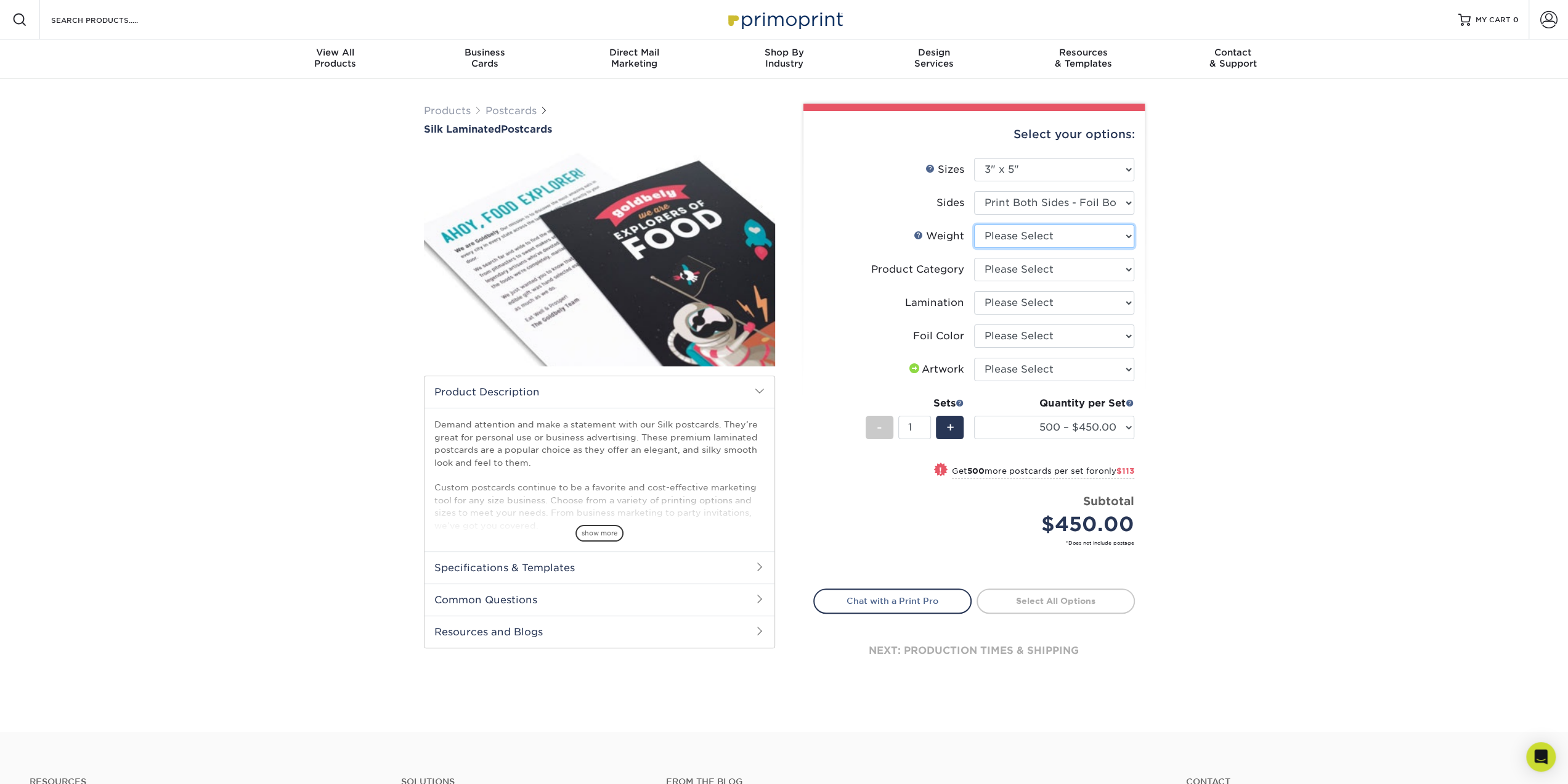
click at [1061, 237] on select "Please Select 16PT" at bounding box center [1054, 236] width 160 height 23
select select "16PT"
click at [975, 224] on select "Please Select 16PT" at bounding box center [1054, 236] width 160 height 23
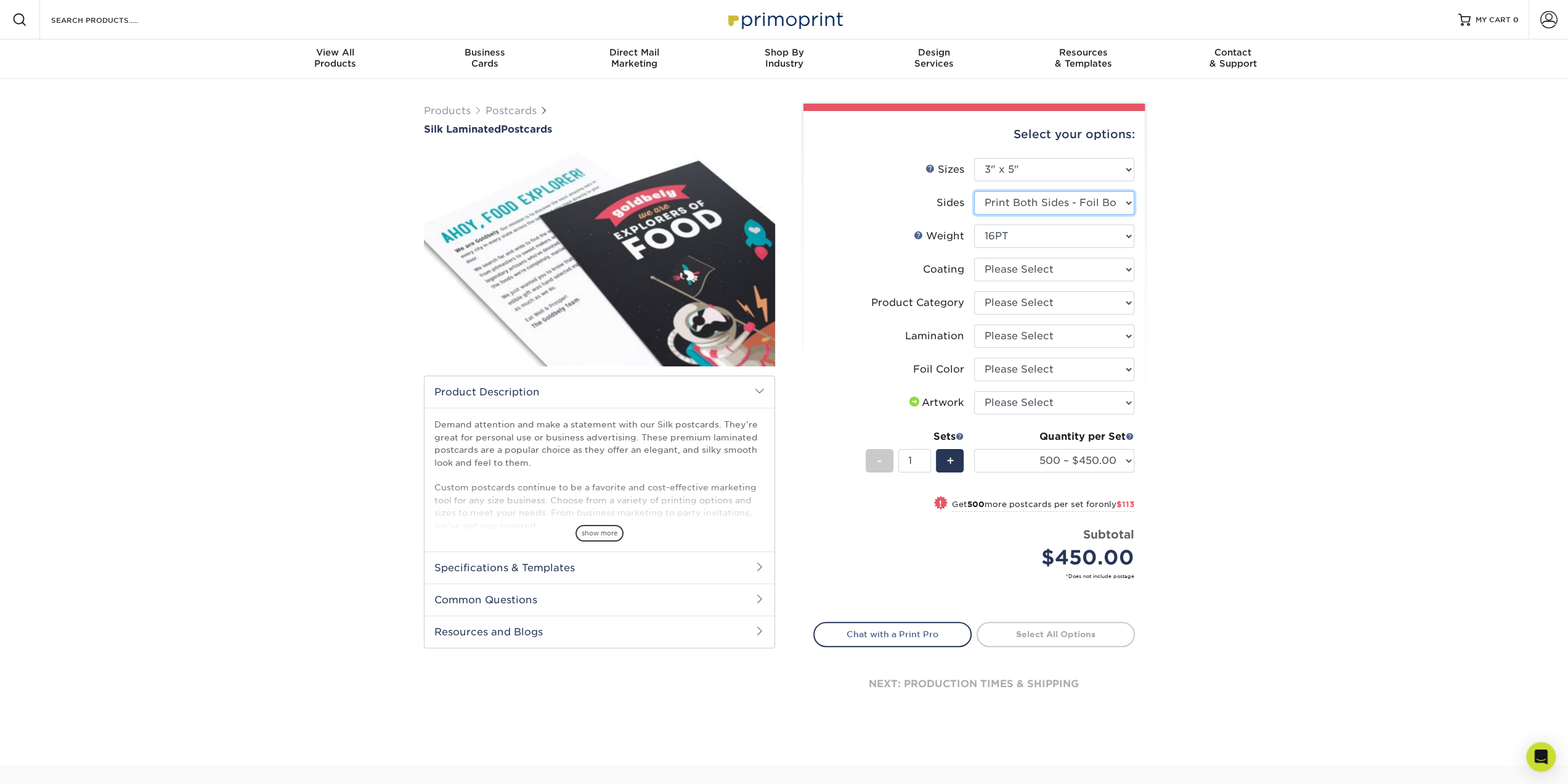
click at [1084, 205] on select "Please Select Print Both Sides - Foil Both Sides Print Both Sides - Foil Front …" at bounding box center [1054, 203] width 160 height 23
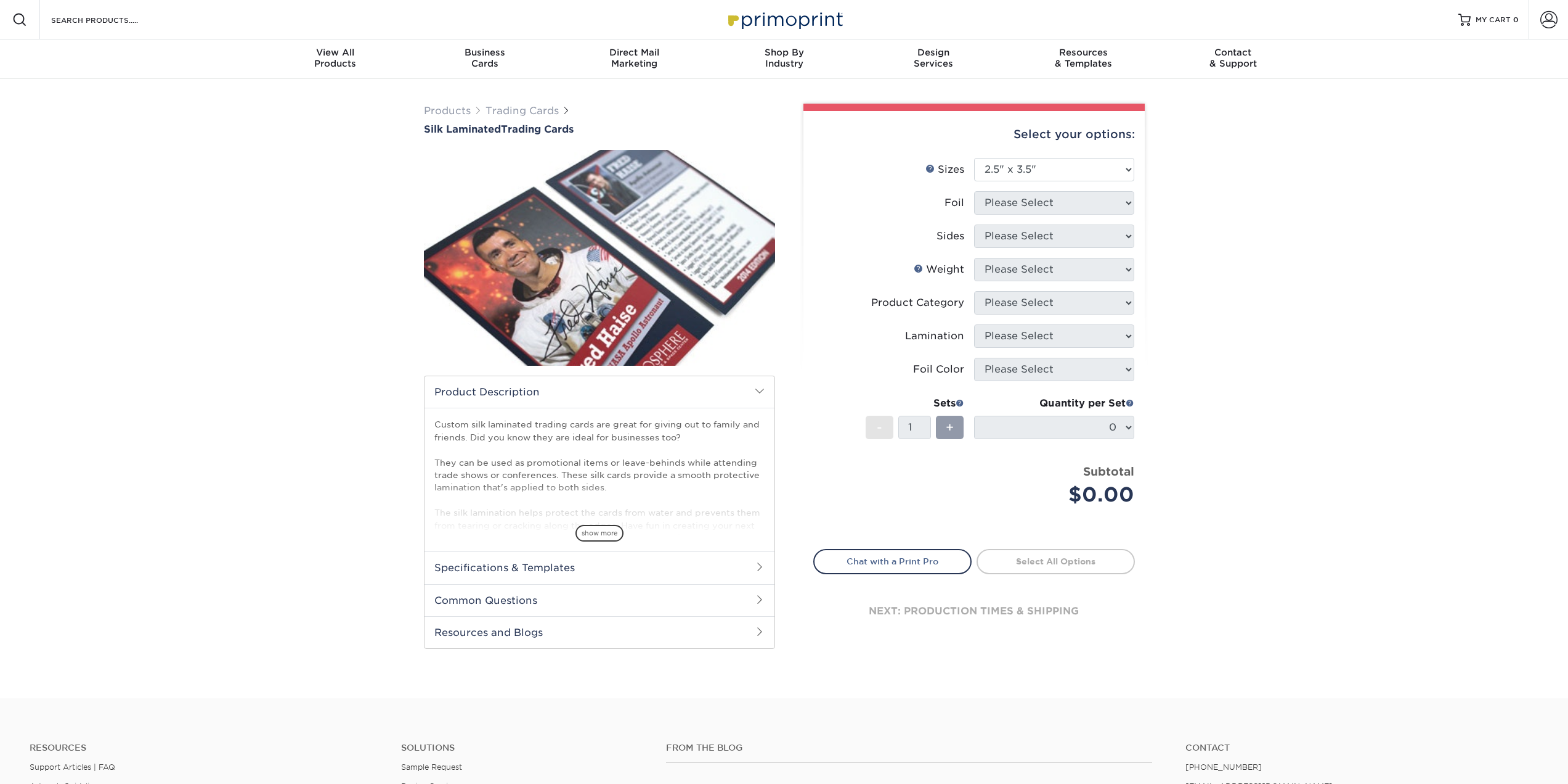
select select "2.50x3.50"
